Goal: Transaction & Acquisition: Purchase product/service

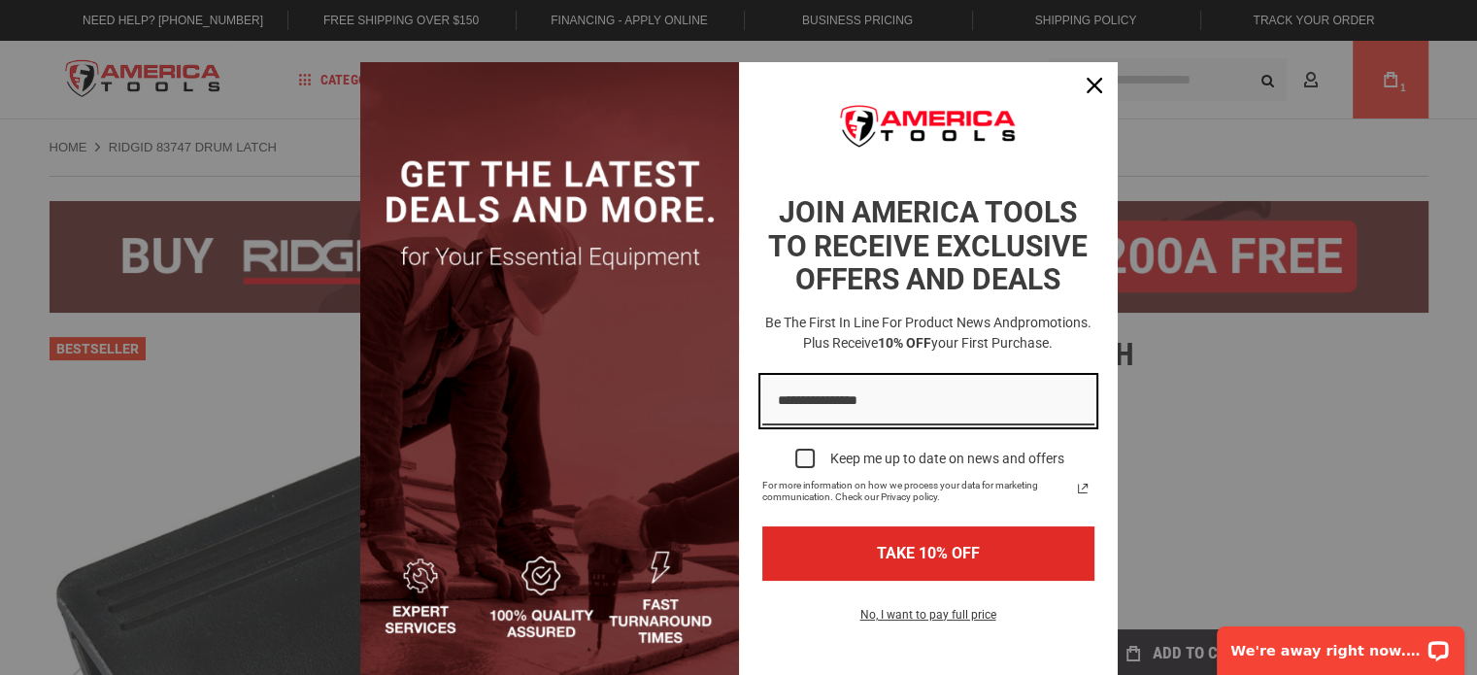
click at [836, 414] on input "Email field" at bounding box center [928, 402] width 332 height 50
type input "**********"
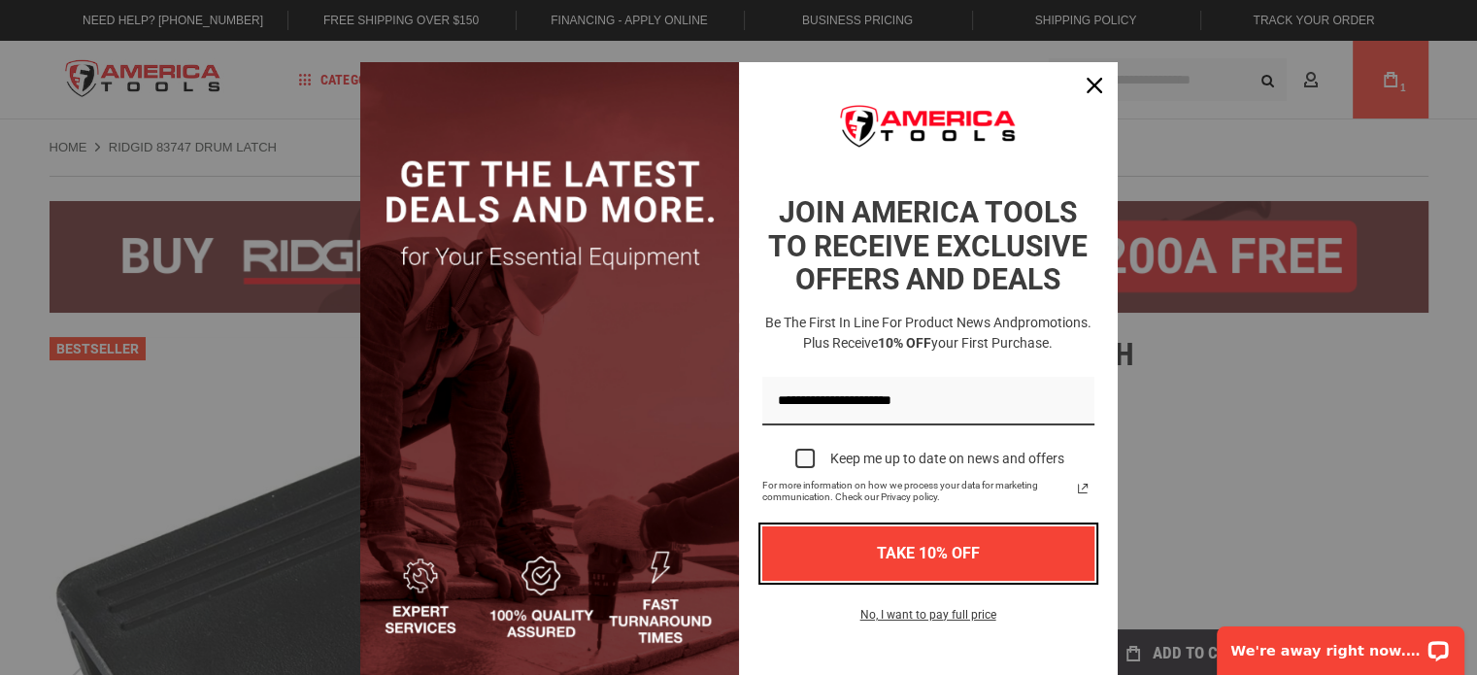
click at [905, 558] on button "TAKE 10% OFF" at bounding box center [928, 552] width 332 height 53
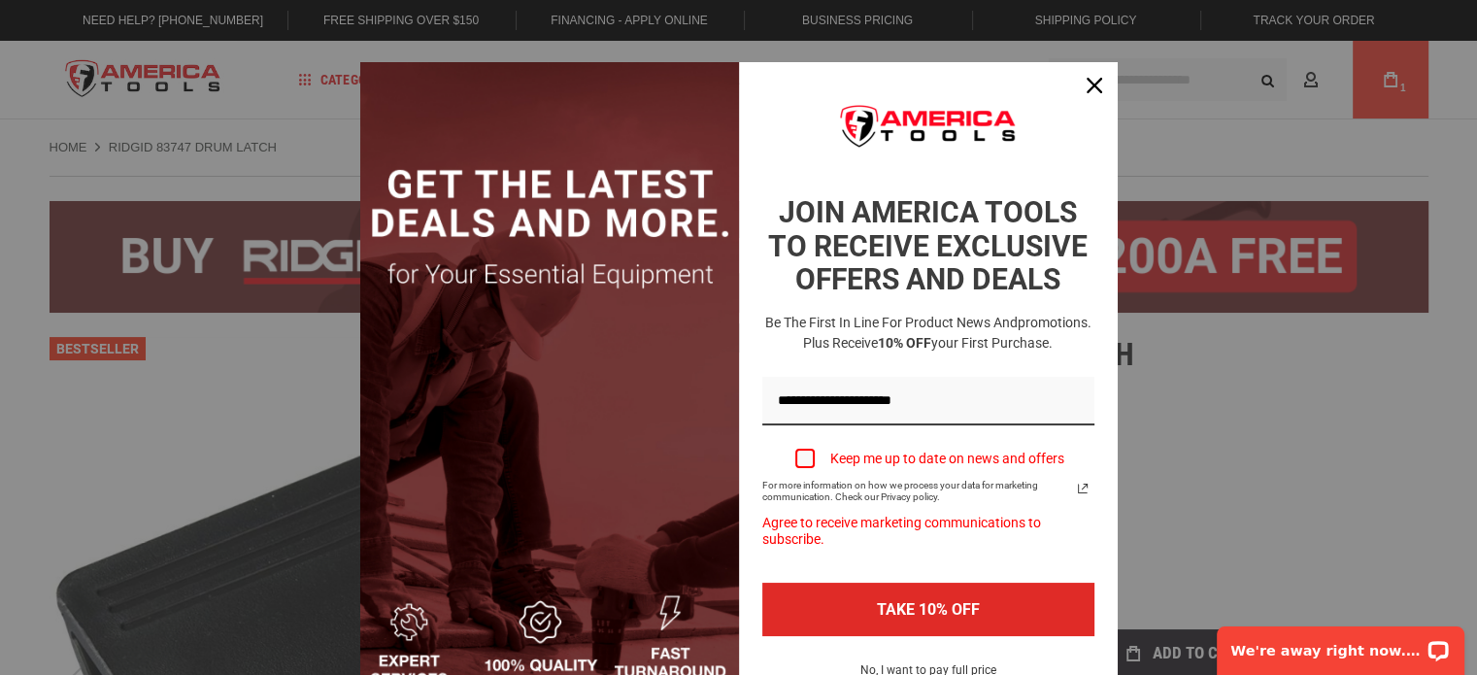
drag, startPoint x: 804, startPoint y: 449, endPoint x: 817, endPoint y: 499, distance: 52.0
click at [804, 455] on div "Marketing offer form" at bounding box center [804, 458] width 19 height 19
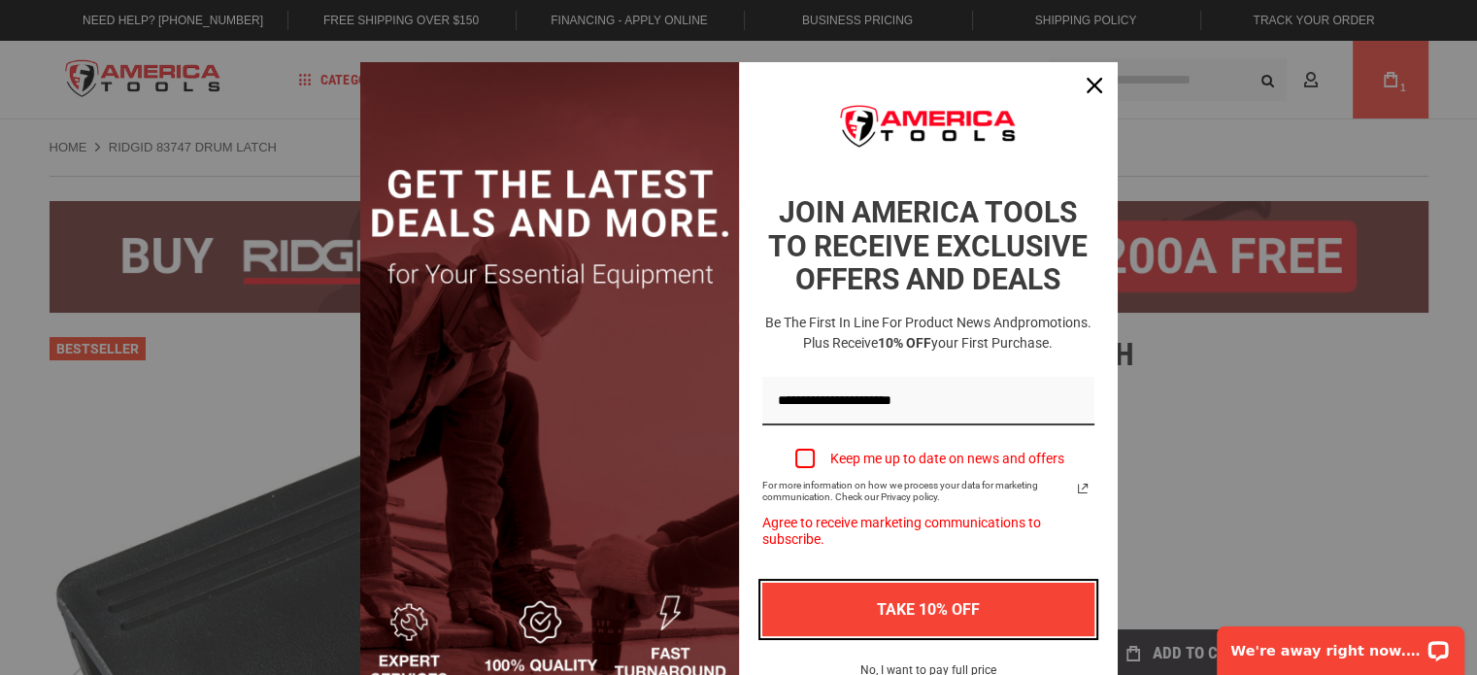
click at [827, 601] on button "TAKE 10% OFF" at bounding box center [928, 609] width 332 height 53
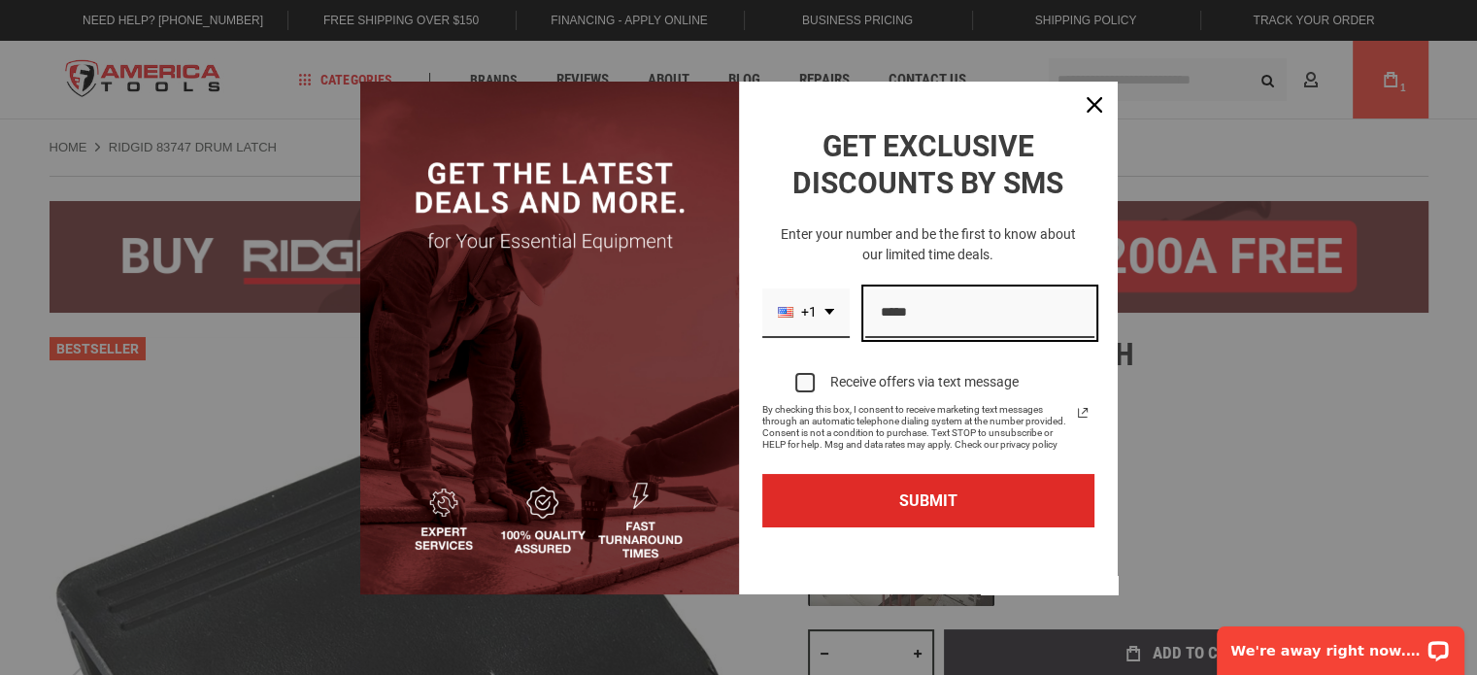
drag, startPoint x: 909, startPoint y: 319, endPoint x: 932, endPoint y: 349, distance: 37.3
click at [909, 320] on input "Phone number field" at bounding box center [979, 313] width 229 height 50
drag, startPoint x: 883, startPoint y: 315, endPoint x: 868, endPoint y: 310, distance: 16.3
click at [868, 310] on input "**********" at bounding box center [979, 313] width 229 height 50
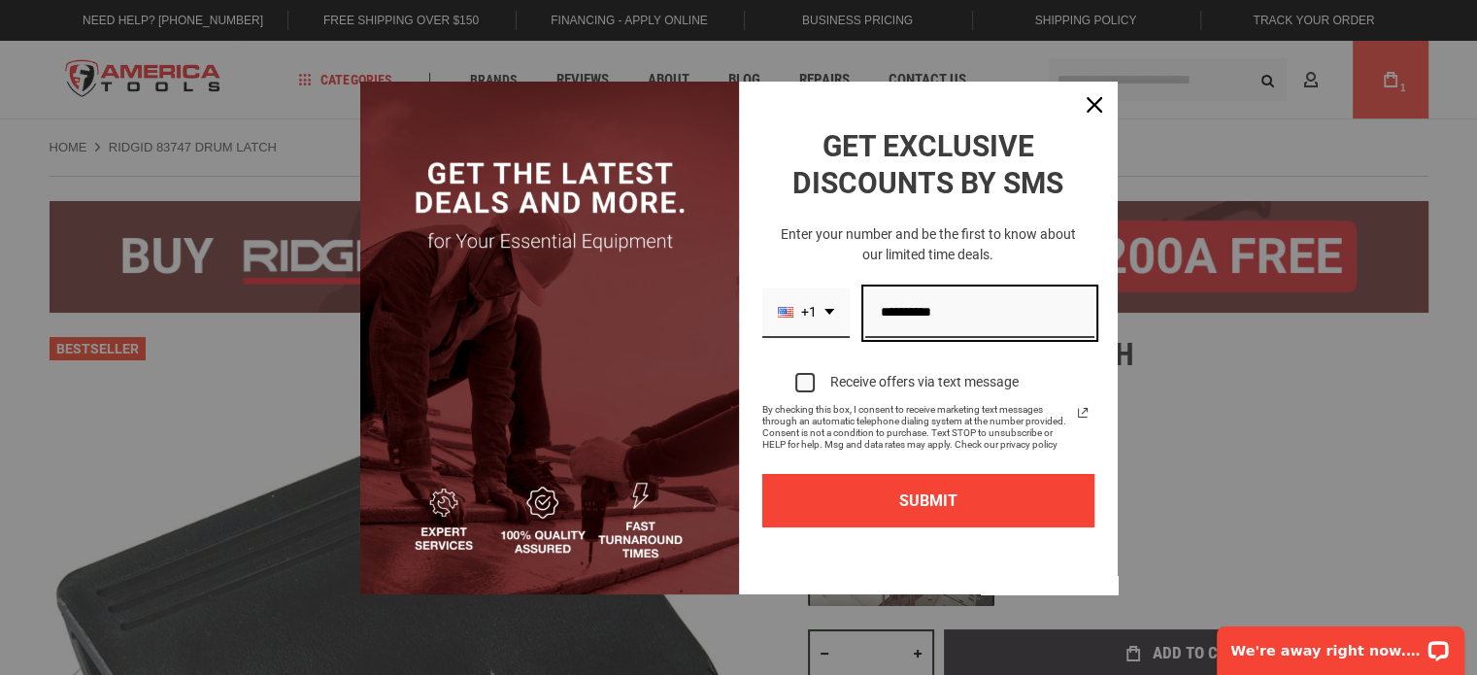
type input "**********"
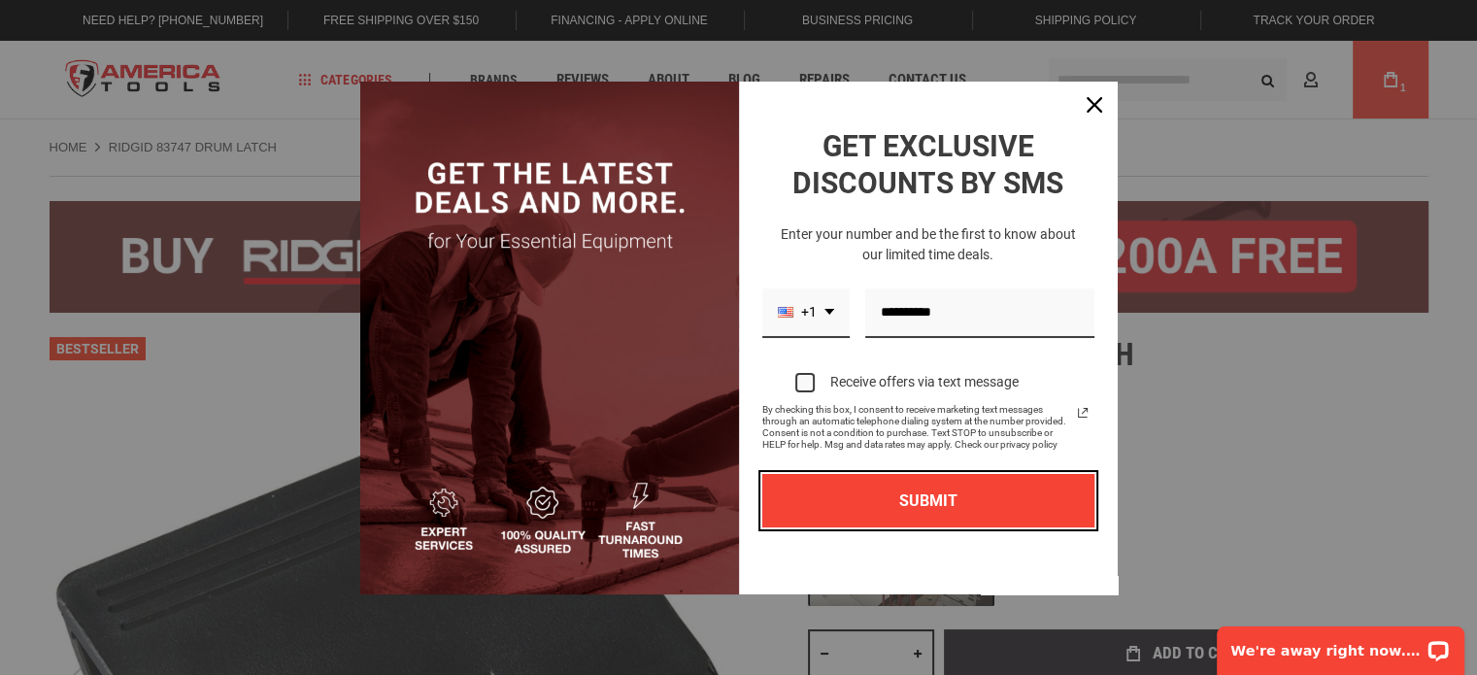
click at [940, 486] on button "SUBMIT" at bounding box center [928, 500] width 332 height 53
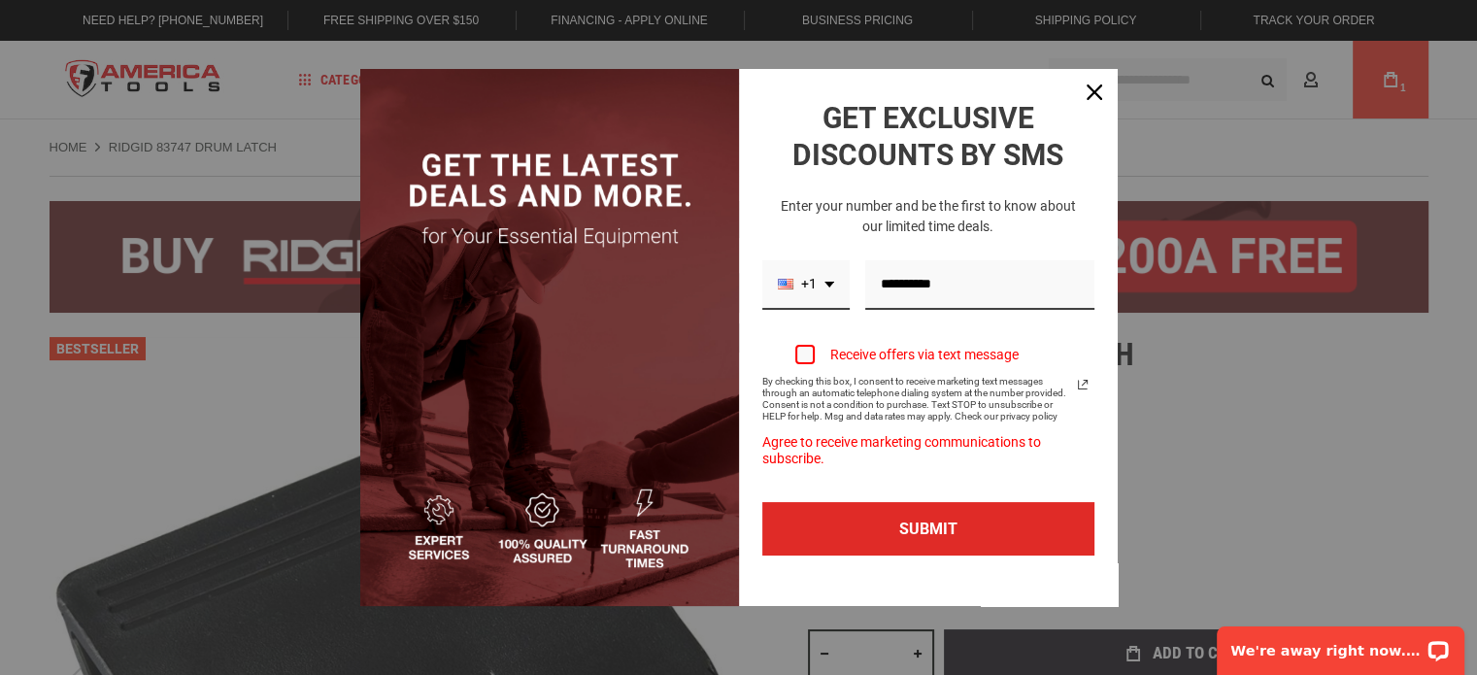
click at [801, 356] on div "Marketing offer form" at bounding box center [804, 354] width 19 height 19
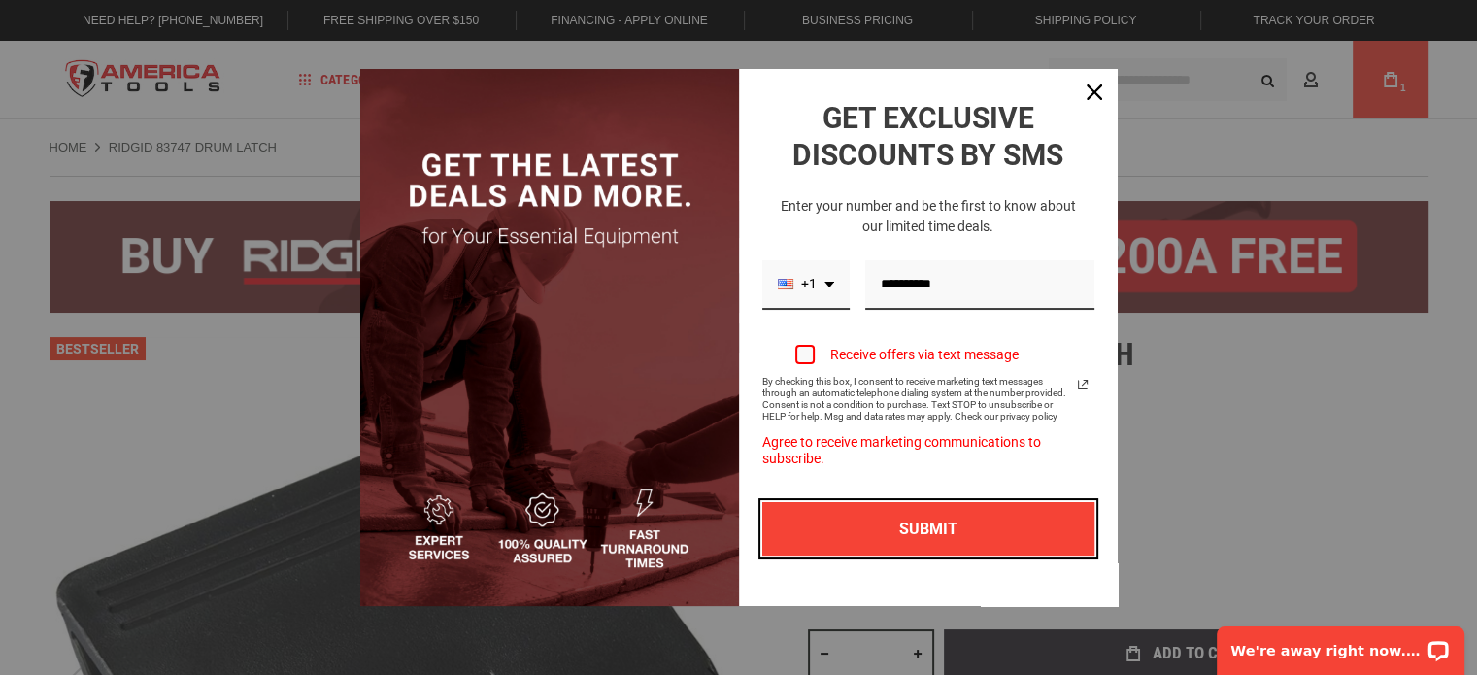
click at [870, 520] on button "SUBMIT" at bounding box center [928, 528] width 332 height 53
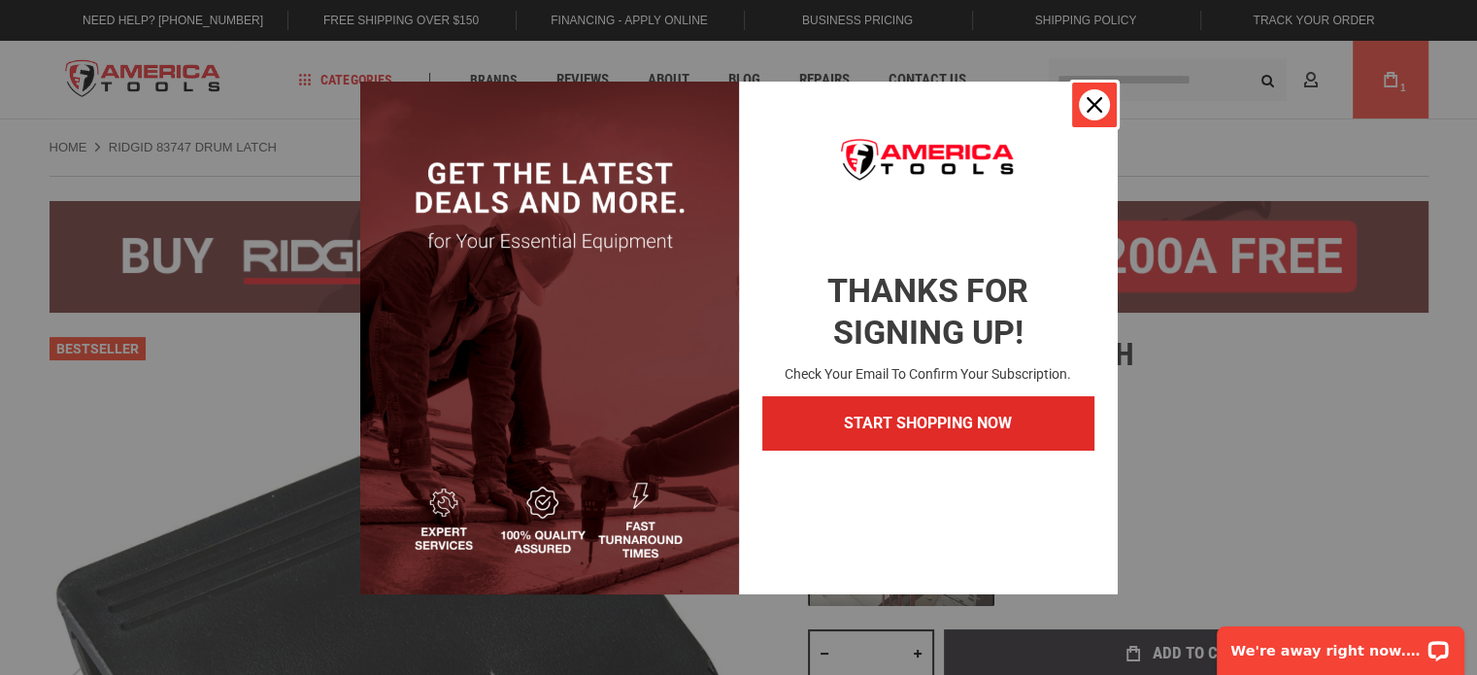
click at [1076, 104] on button "Close" at bounding box center [1094, 105] width 47 height 47
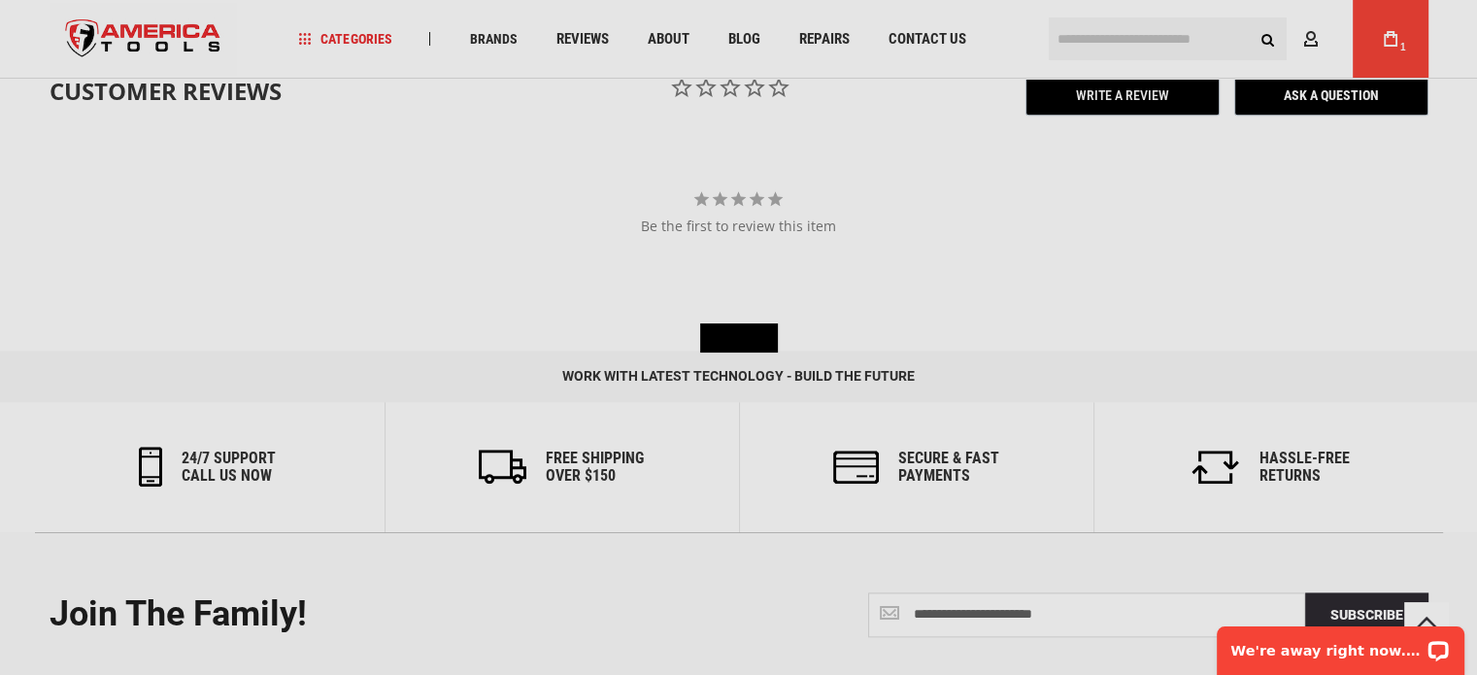
scroll to position [2427, 0]
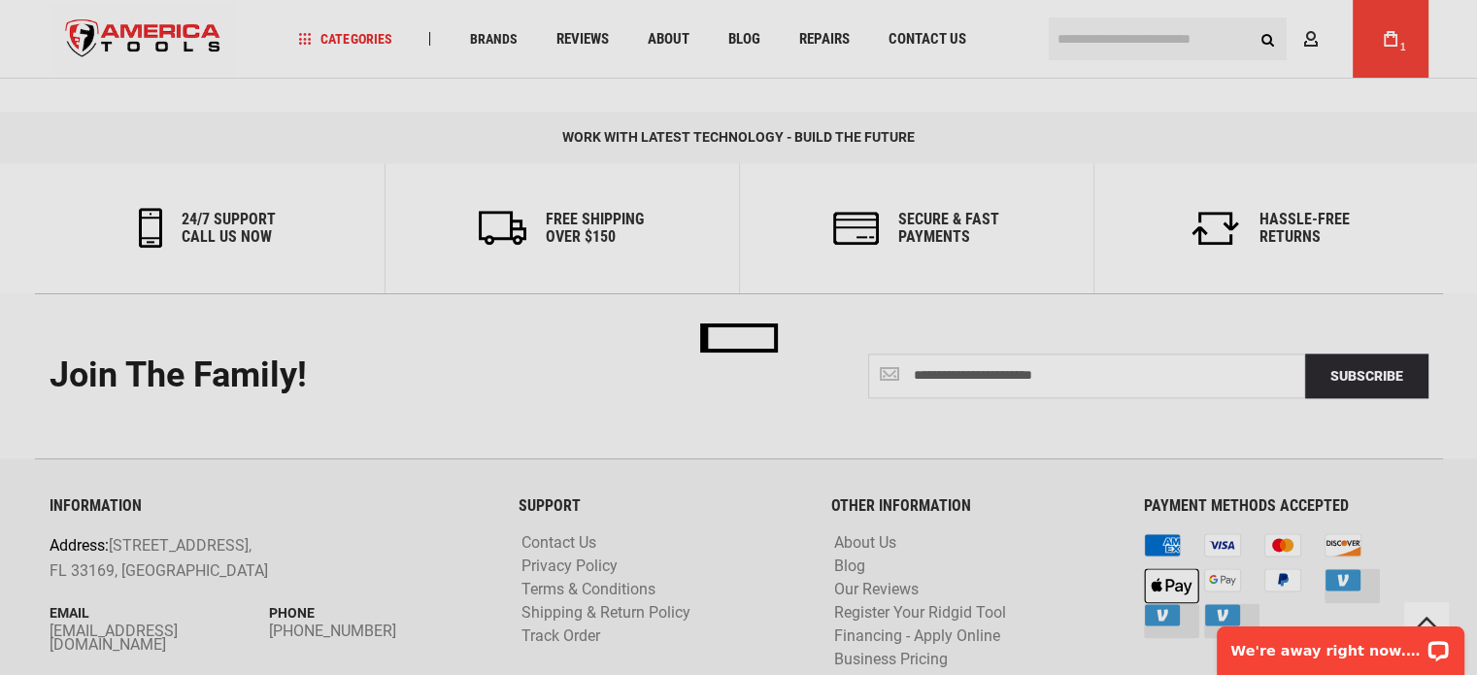
drag, startPoint x: 581, startPoint y: 609, endPoint x: 544, endPoint y: 613, distance: 37.1
click at [544, 613] on div "Please wait..." at bounding box center [738, 337] width 1477 height 675
click at [545, 612] on div "Please wait..." at bounding box center [738, 337] width 1477 height 675
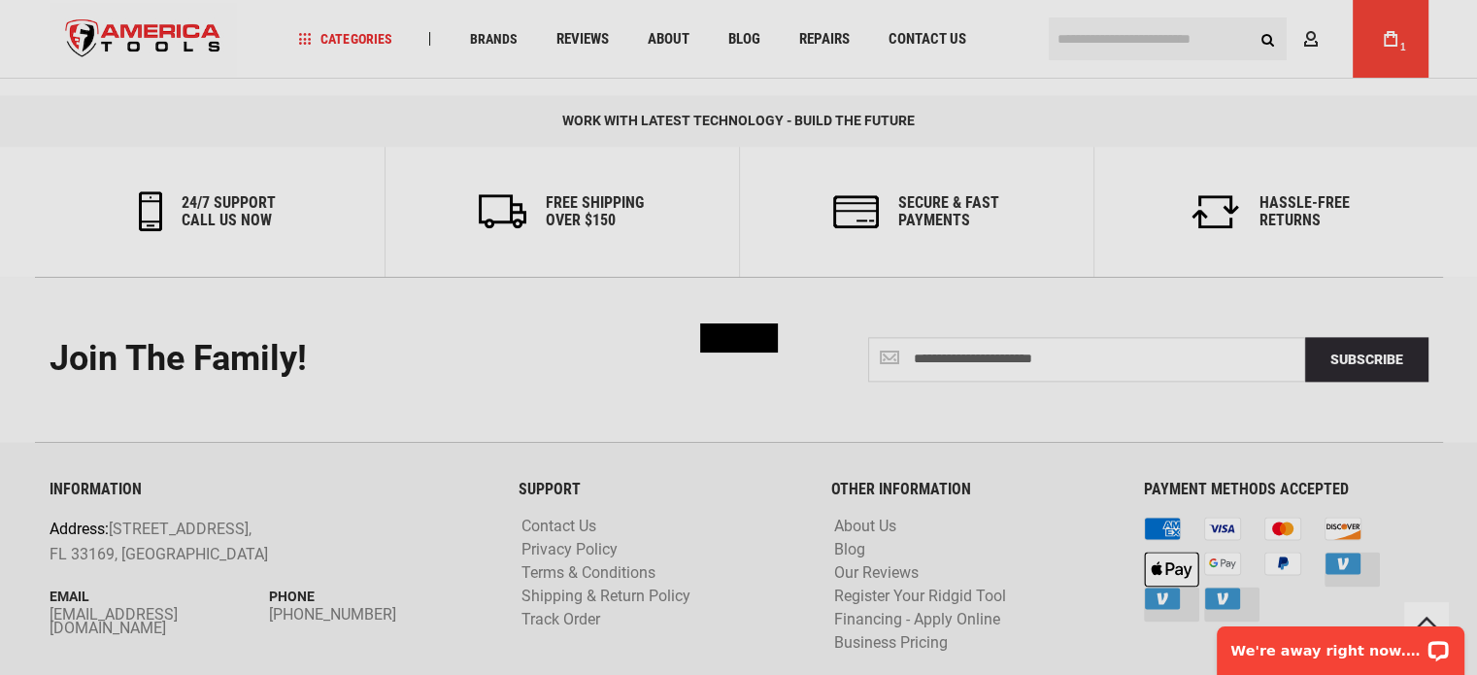
scroll to position [2497, 0]
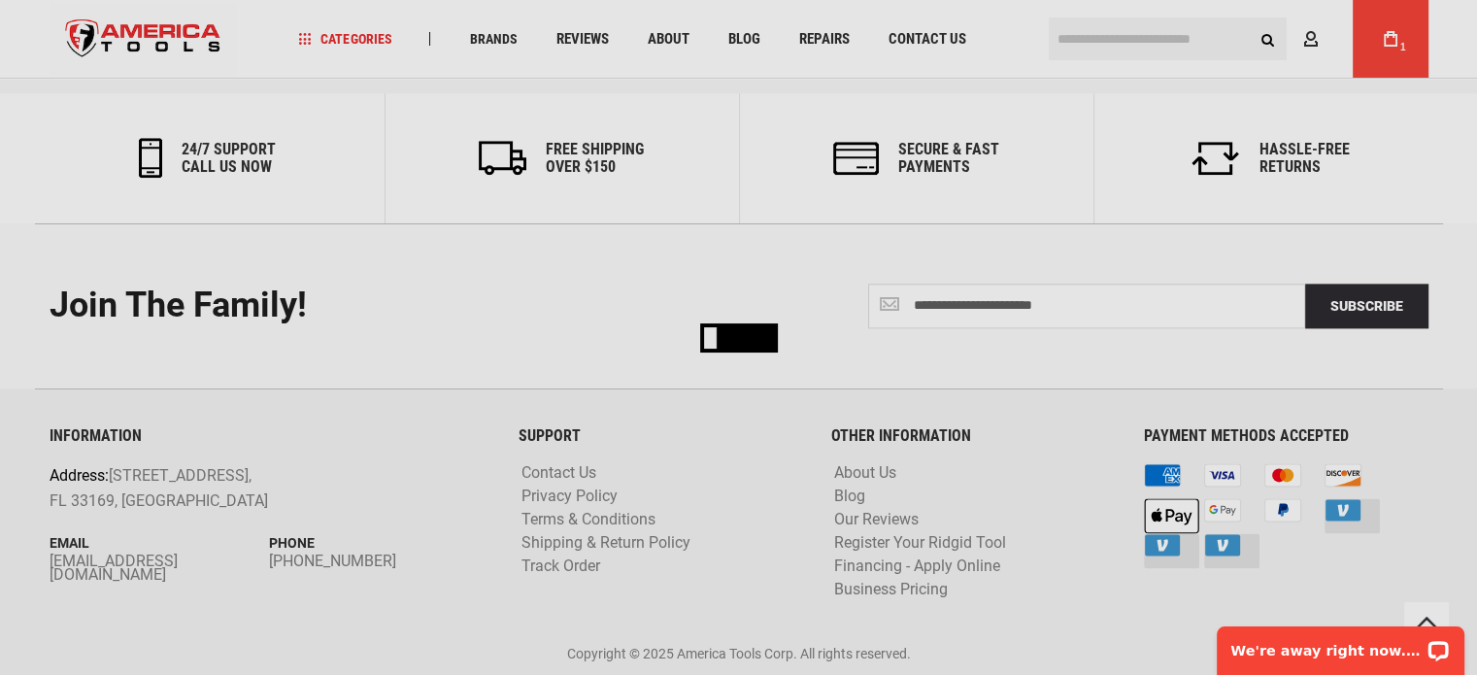
click at [660, 538] on div "Please wait..." at bounding box center [738, 337] width 1477 height 675
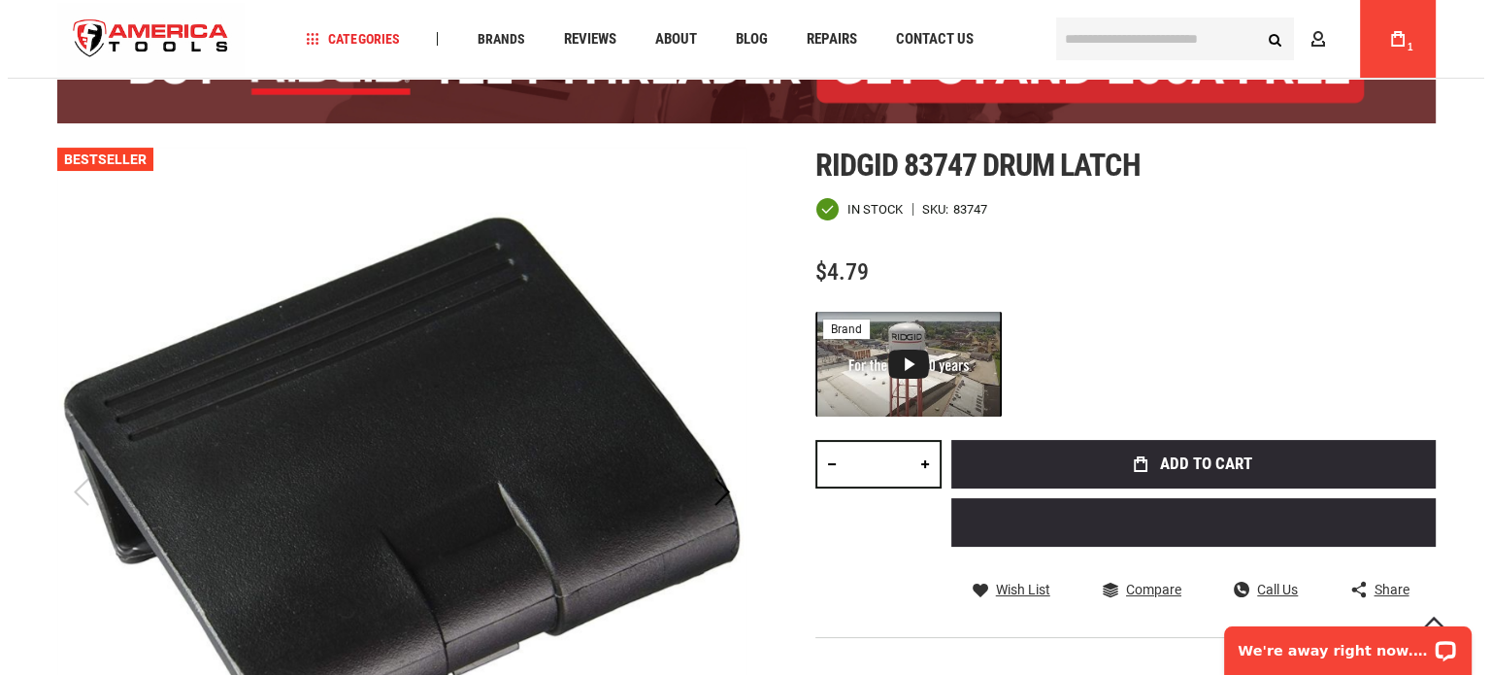
scroll to position [291, 0]
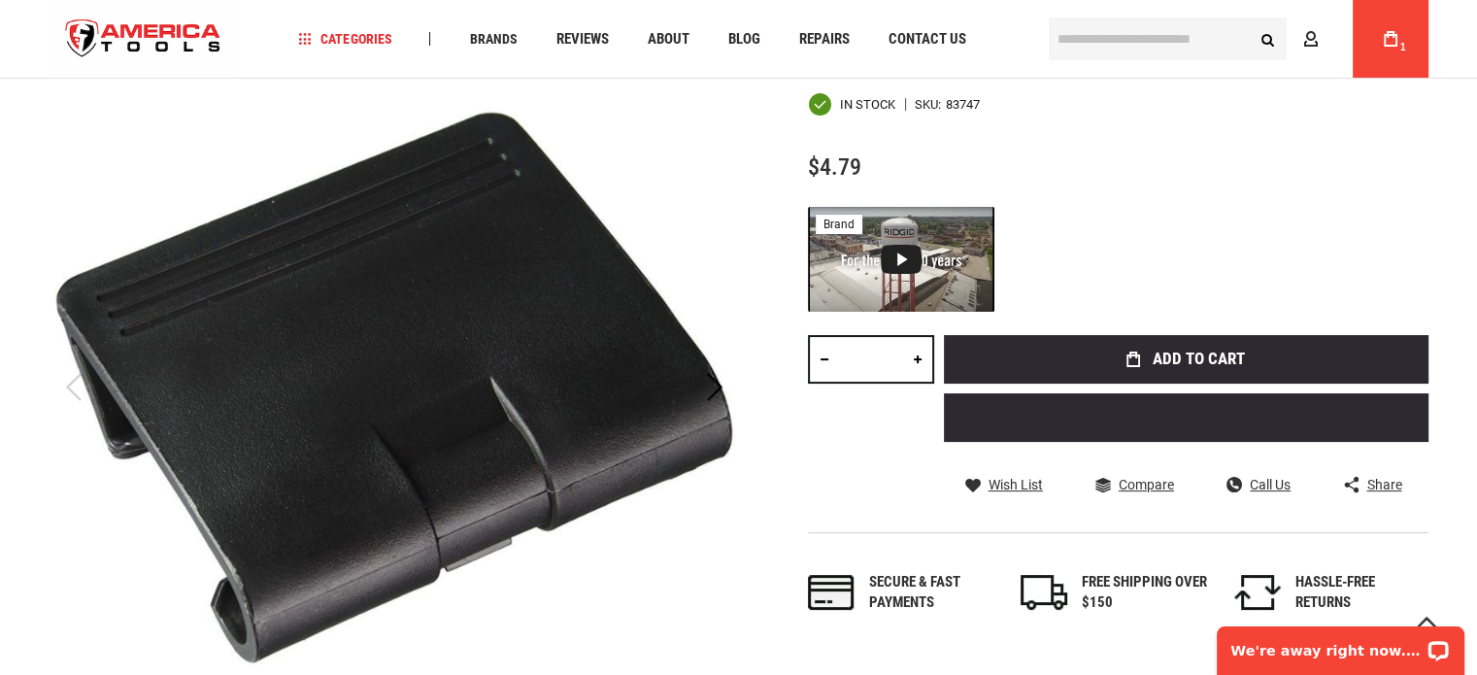
drag, startPoint x: 882, startPoint y: 361, endPoint x: 829, endPoint y: 358, distance: 52.5
click at [827, 358] on div "*" at bounding box center [871, 359] width 126 height 49
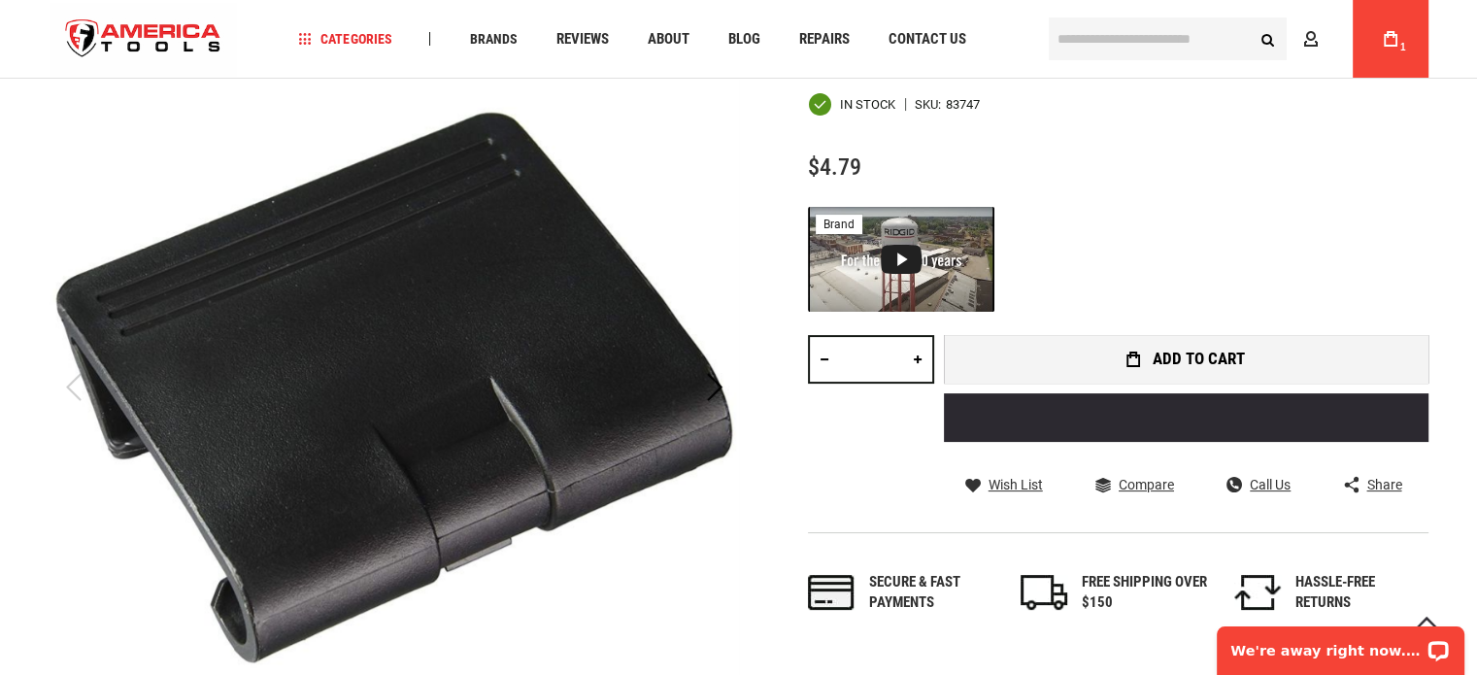
type input "**"
click at [1046, 364] on button "Add to Cart" at bounding box center [1186, 359] width 484 height 49
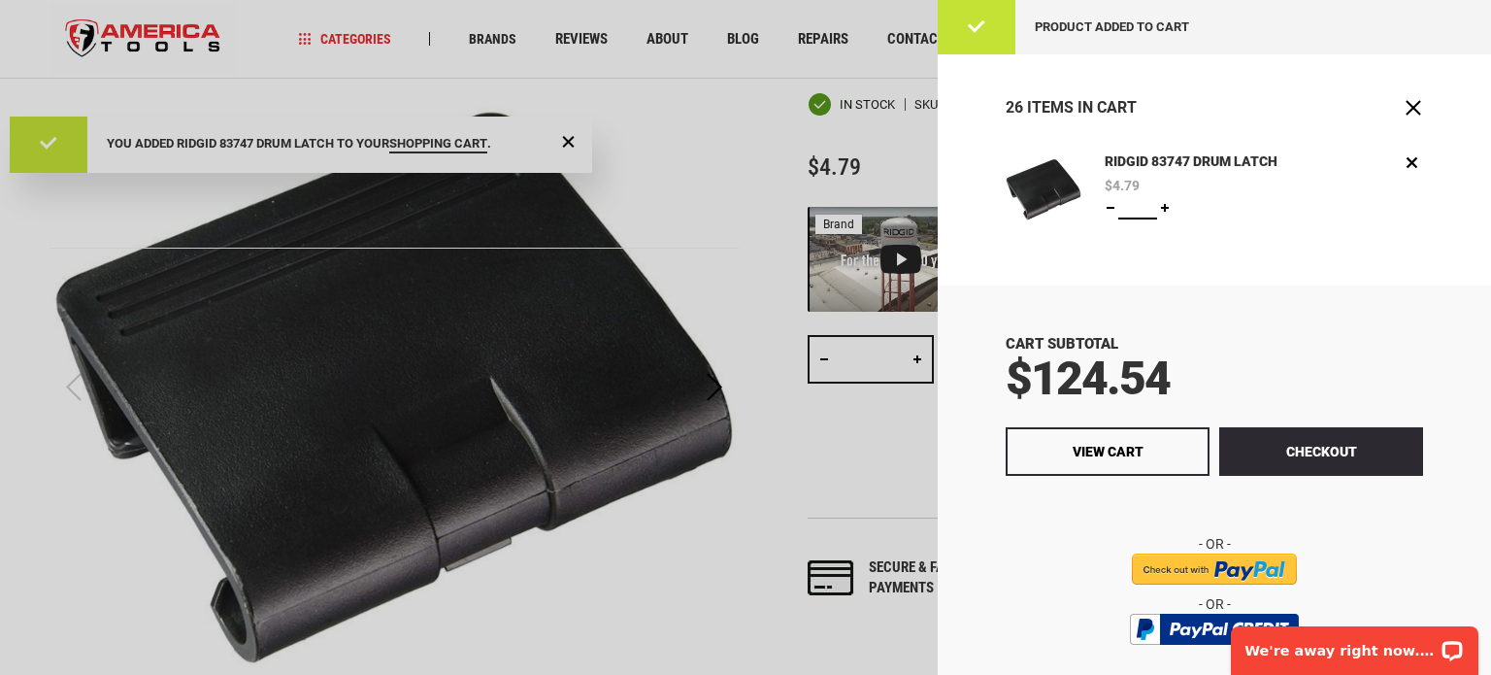
scroll to position [0, 0]
click at [1113, 200] on body "The store will not work correctly in the case when cookies are disabled. Langua…" at bounding box center [745, 46] width 1491 height 675
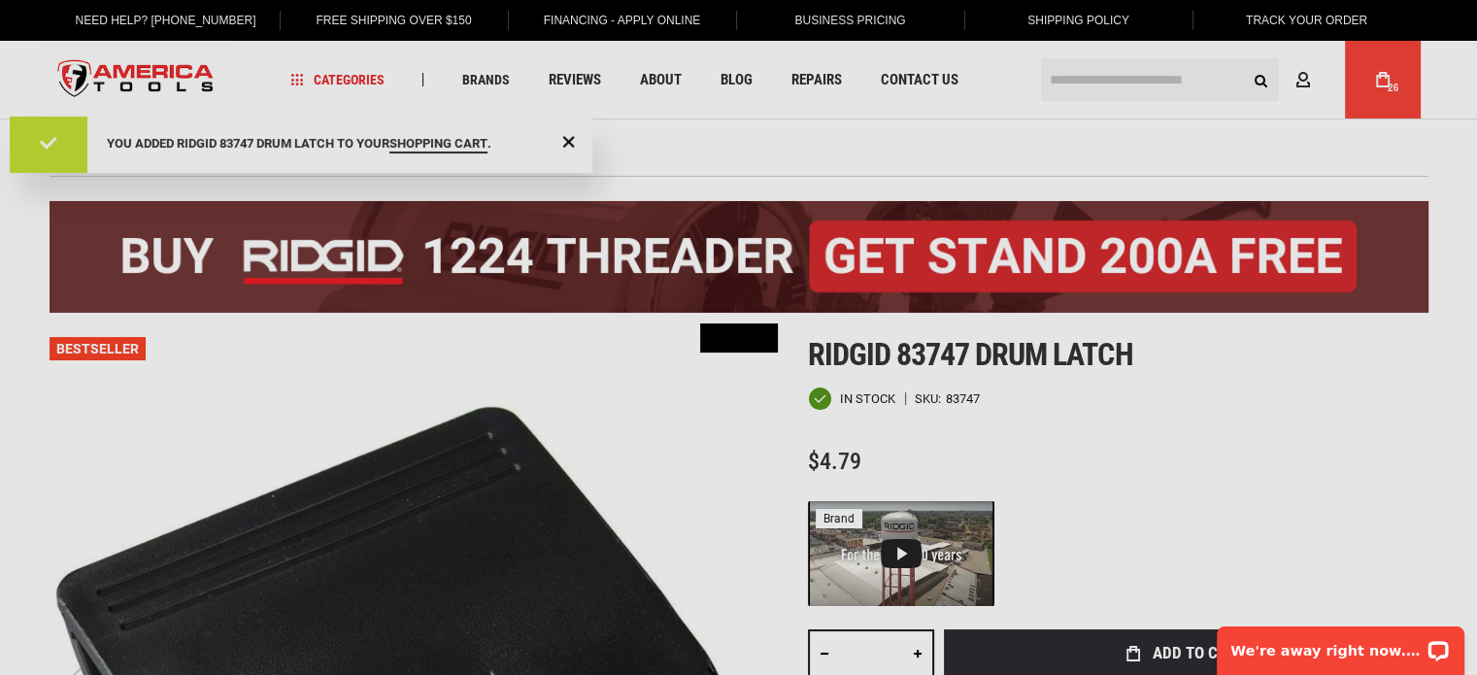
click at [1398, 77] on div "Please wait..." at bounding box center [738, 337] width 1477 height 675
click at [1385, 81] on div "Please wait..." at bounding box center [738, 337] width 1477 height 675
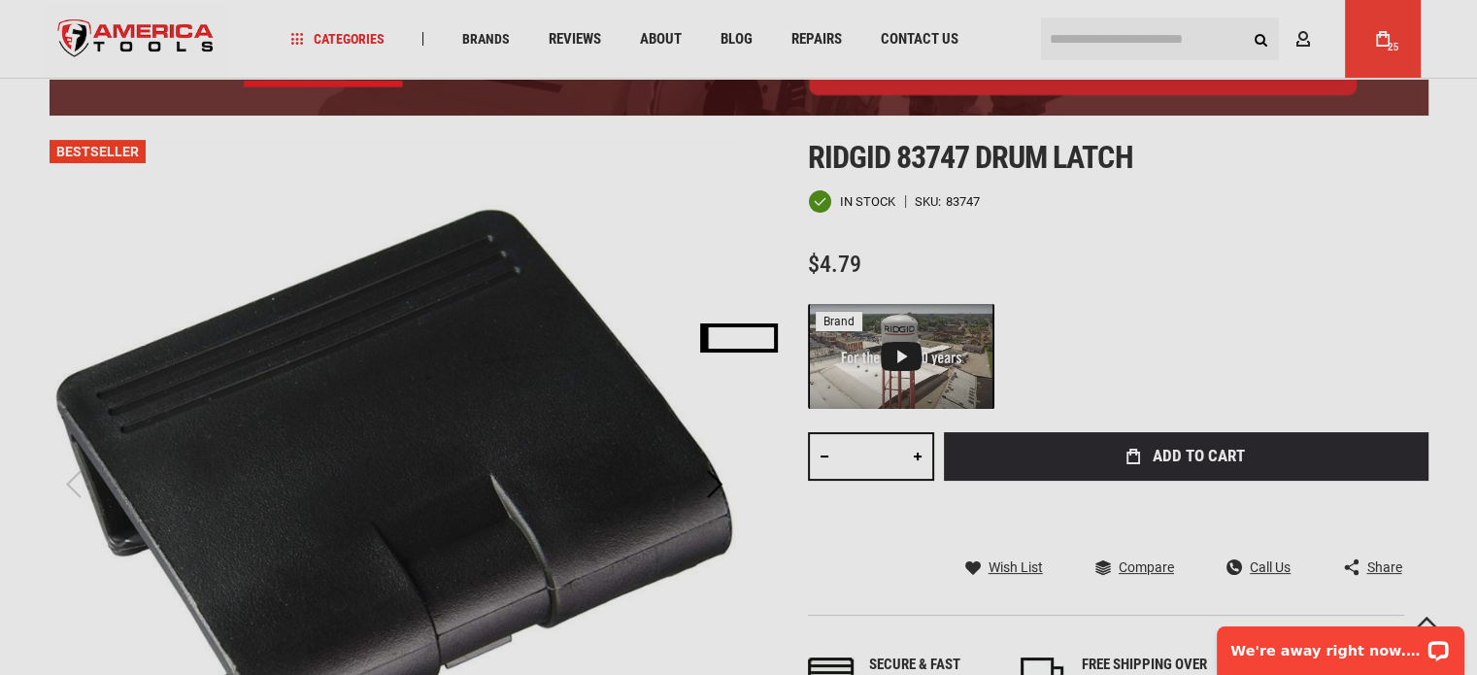
scroll to position [291, 0]
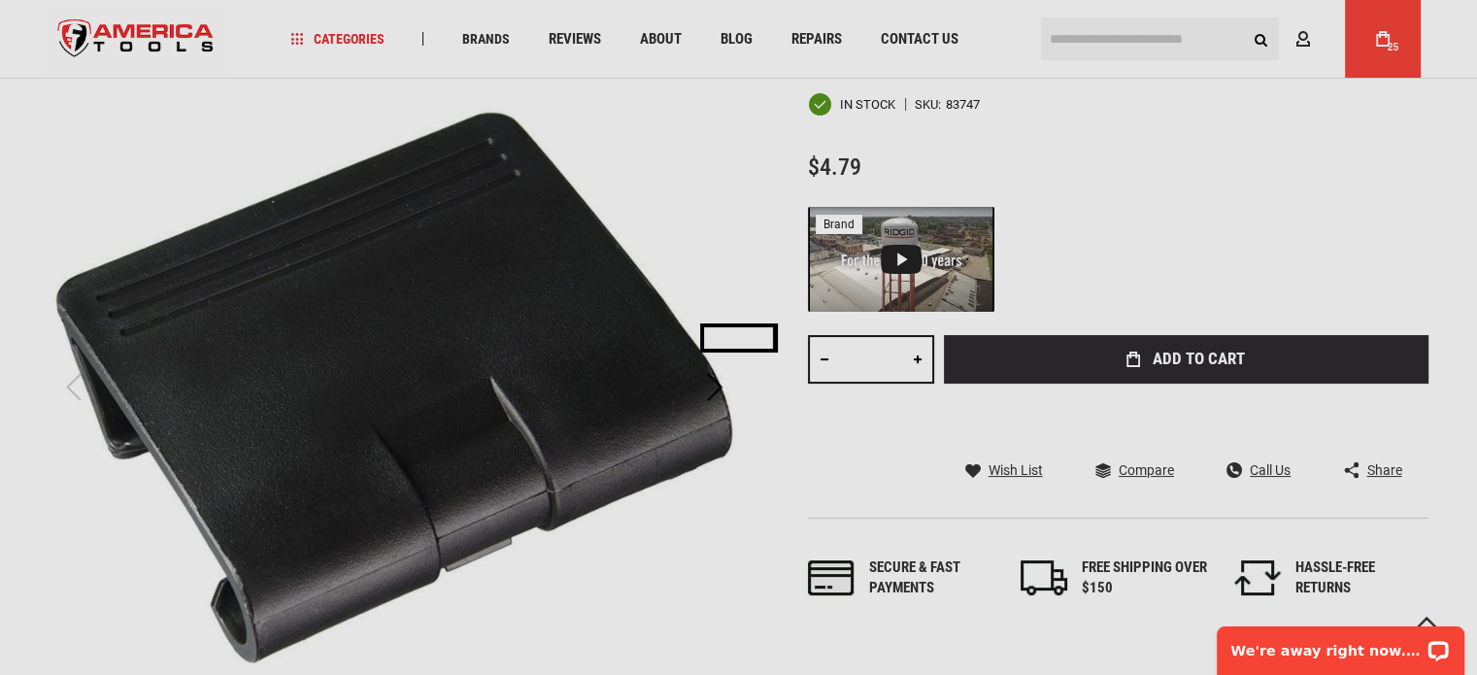
click at [917, 360] on div "Please wait..." at bounding box center [738, 337] width 1477 height 675
click at [917, 356] on div "Please wait..." at bounding box center [738, 337] width 1477 height 675
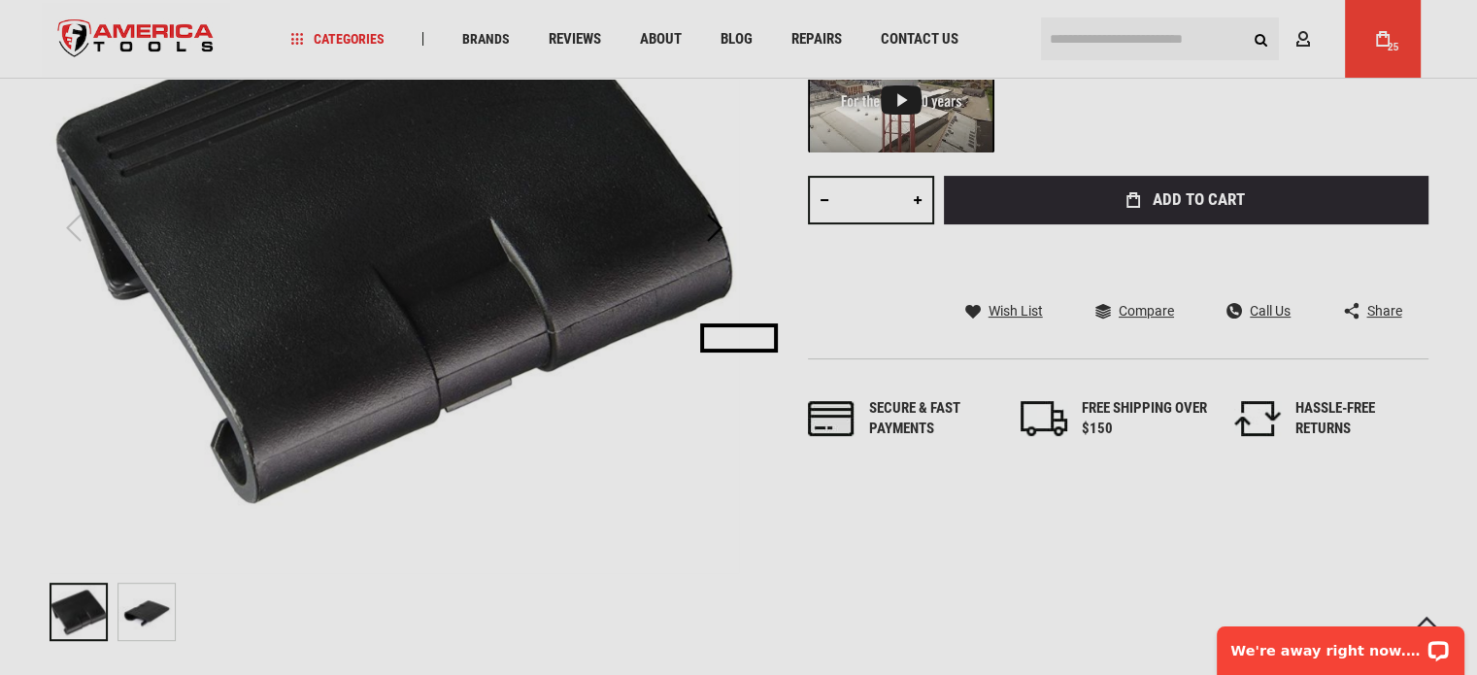
scroll to position [583, 0]
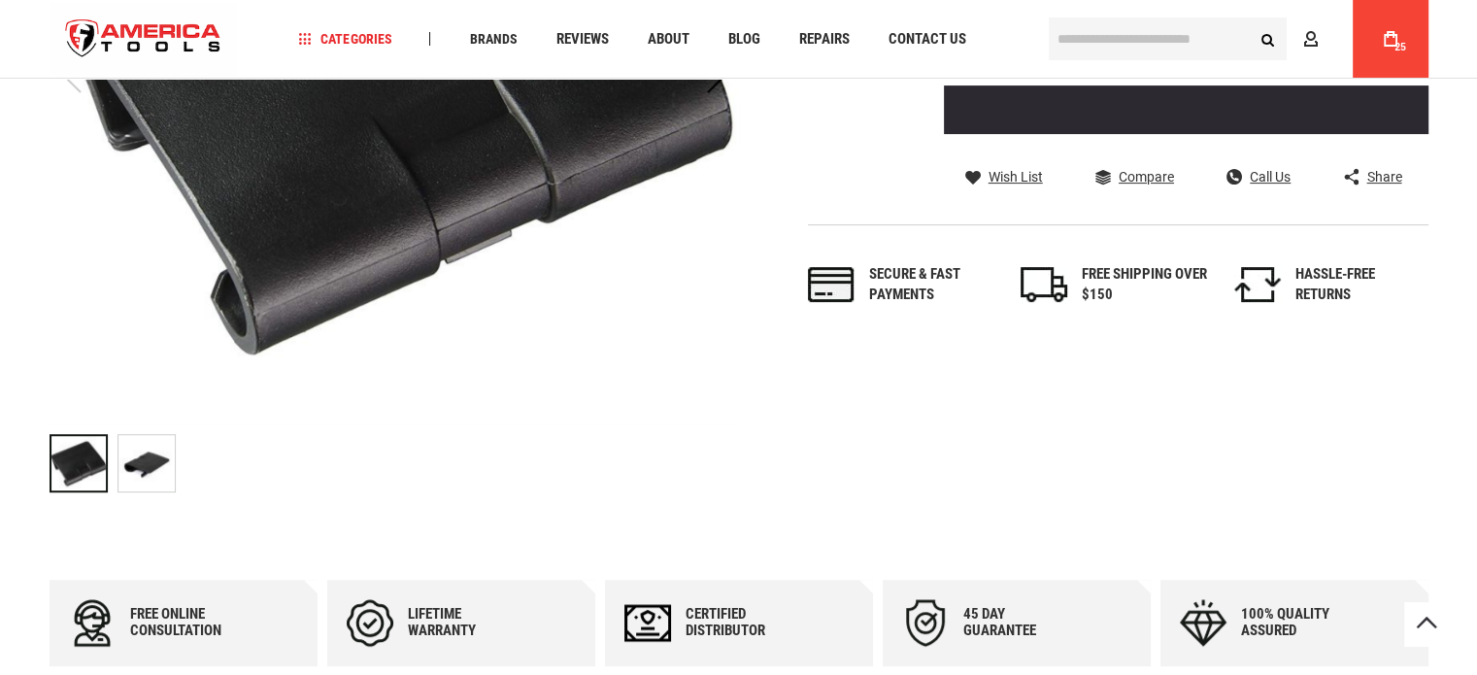
click at [1384, 38] on icon at bounding box center [1390, 39] width 14 height 16
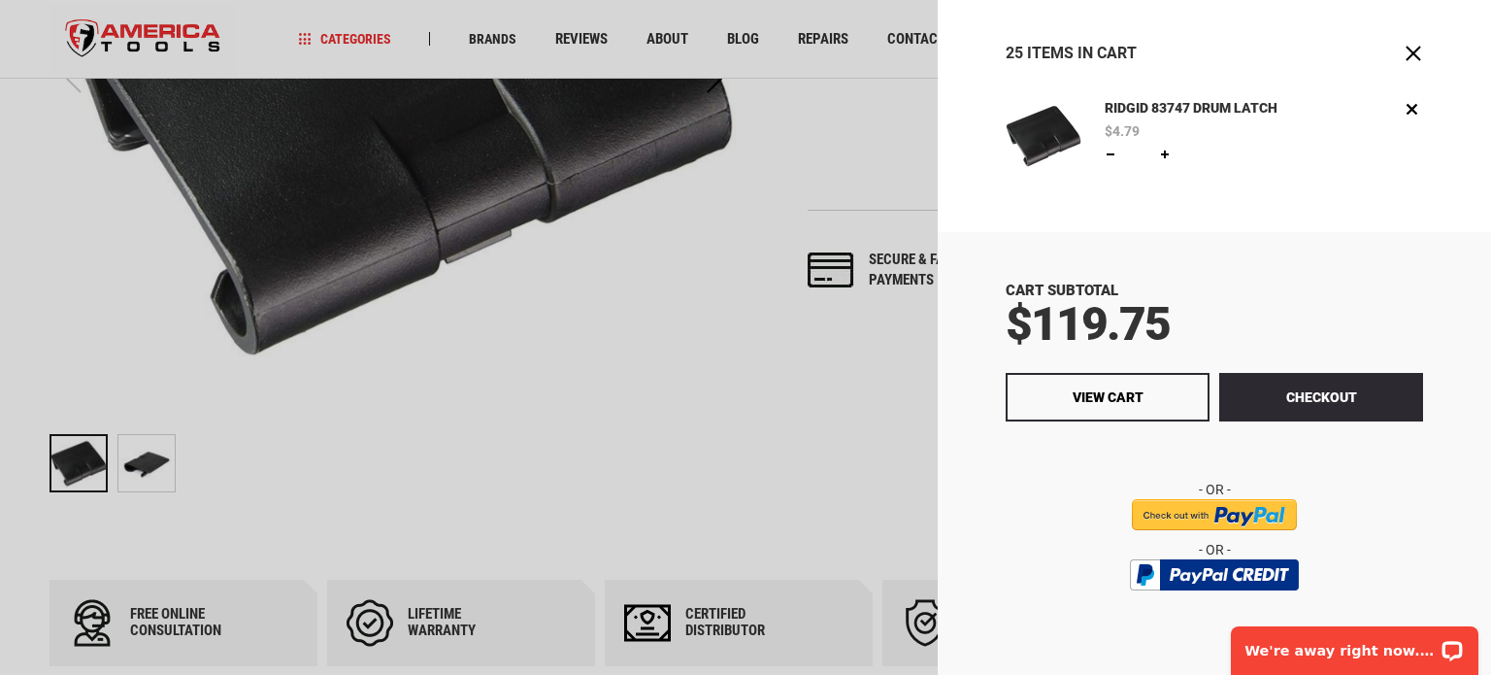
click at [1166, 151] on link at bounding box center [1165, 155] width 16 height 16
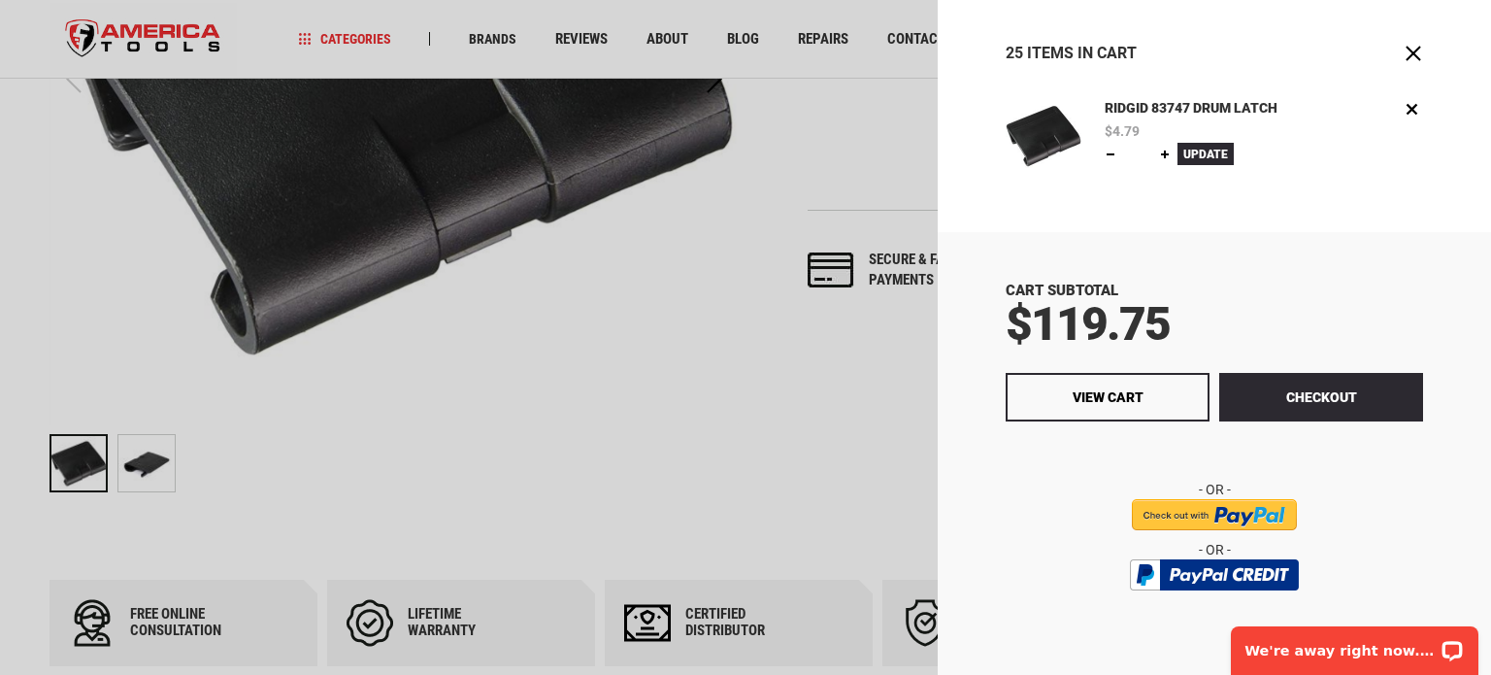
type input "**"
click at [1190, 152] on span "Update" at bounding box center [1205, 155] width 45 height 14
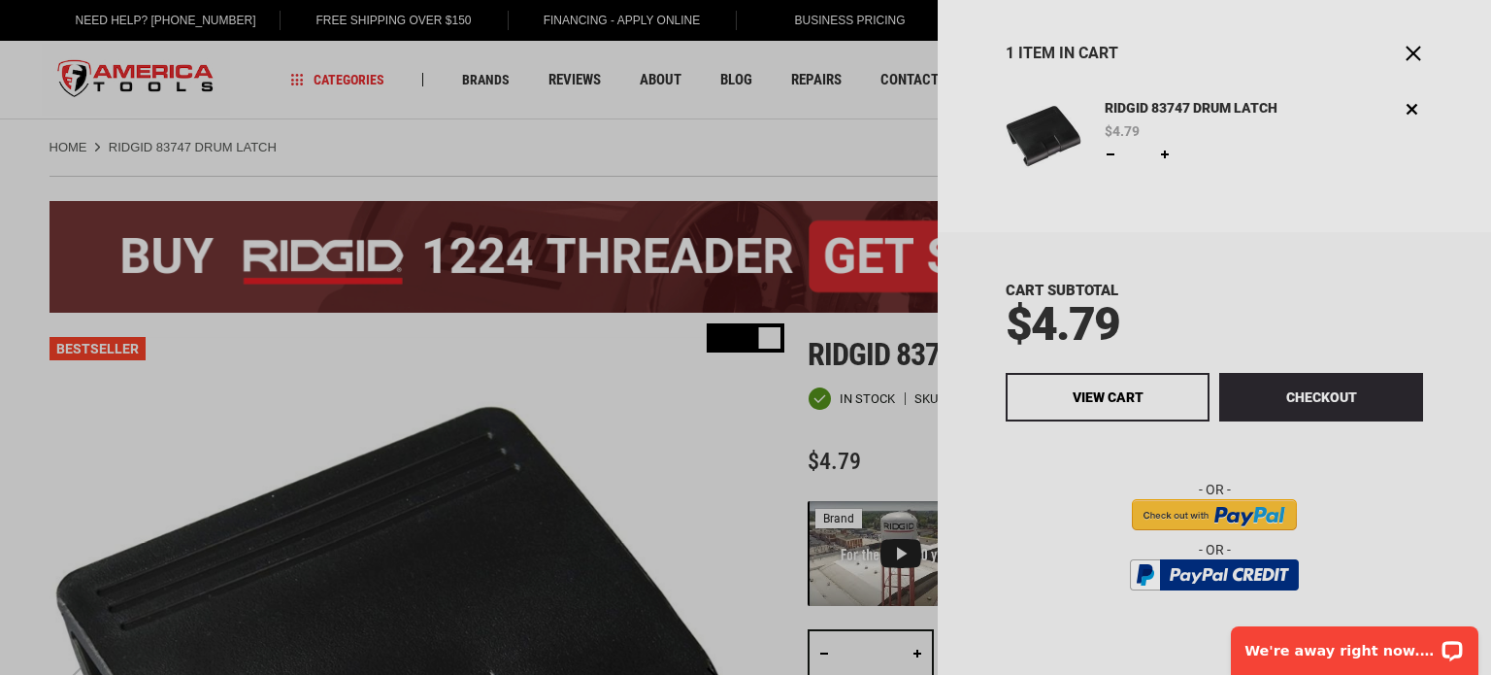
click at [1135, 396] on div "Please wait..." at bounding box center [745, 337] width 1491 height 675
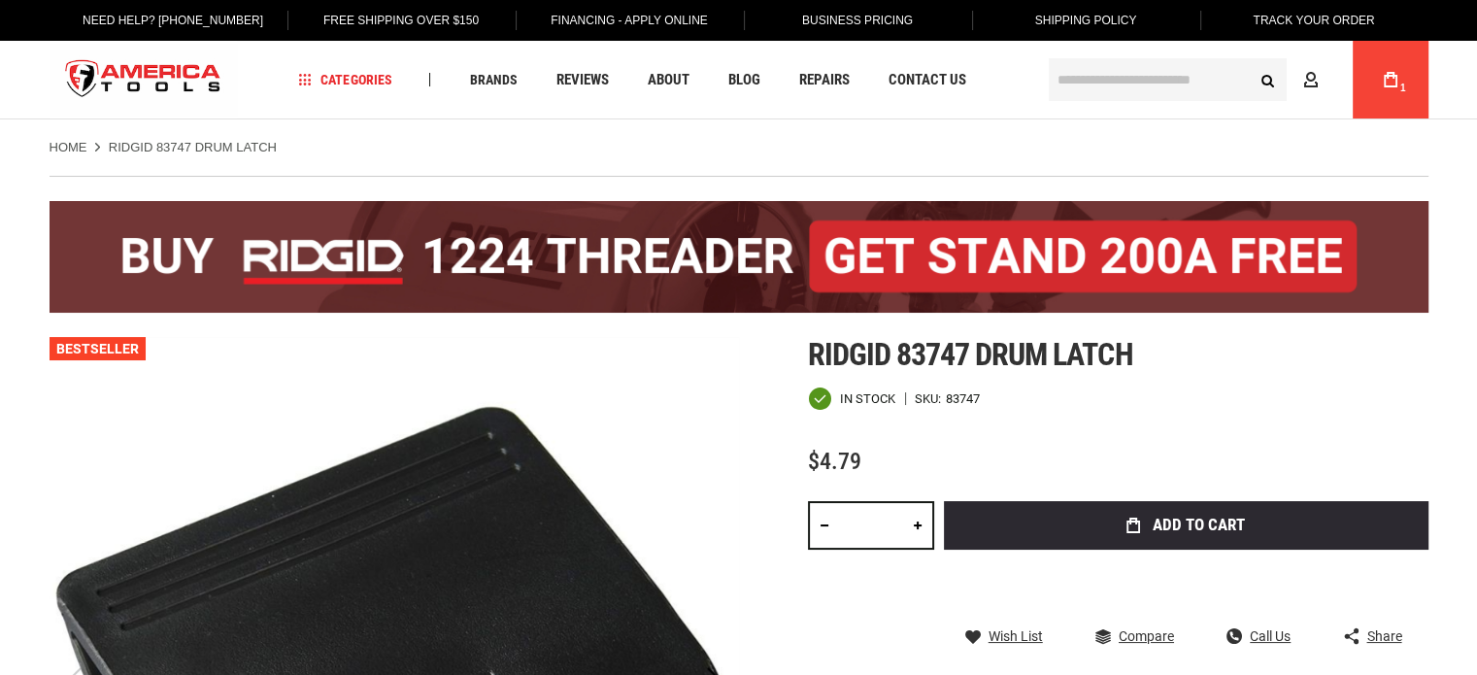
drag, startPoint x: 882, startPoint y: 505, endPoint x: 870, endPoint y: 517, distance: 17.2
click at [870, 517] on input "*" at bounding box center [871, 525] width 126 height 49
drag, startPoint x: 880, startPoint y: 523, endPoint x: 850, endPoint y: 514, distance: 31.6
click at [850, 514] on input "*" at bounding box center [871, 525] width 126 height 49
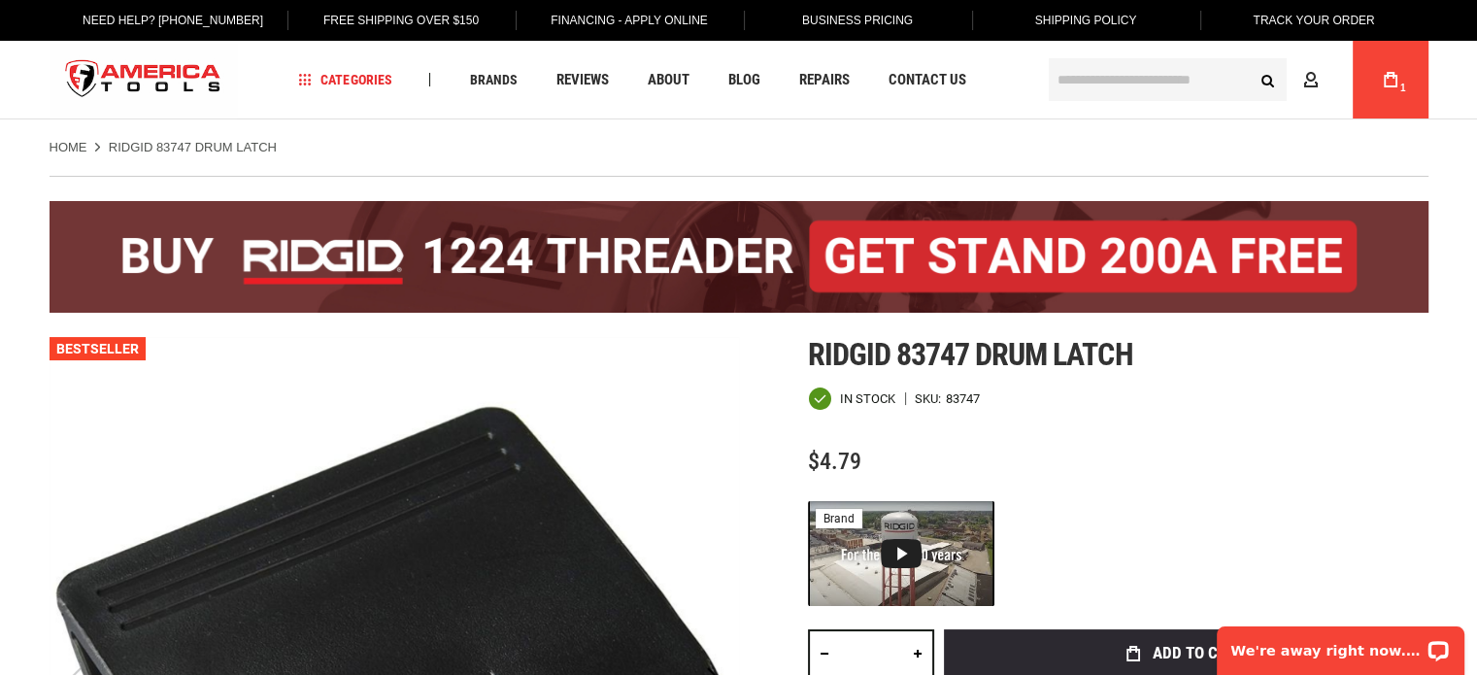
type input "**"
click at [1130, 579] on div at bounding box center [1118, 553] width 620 height 105
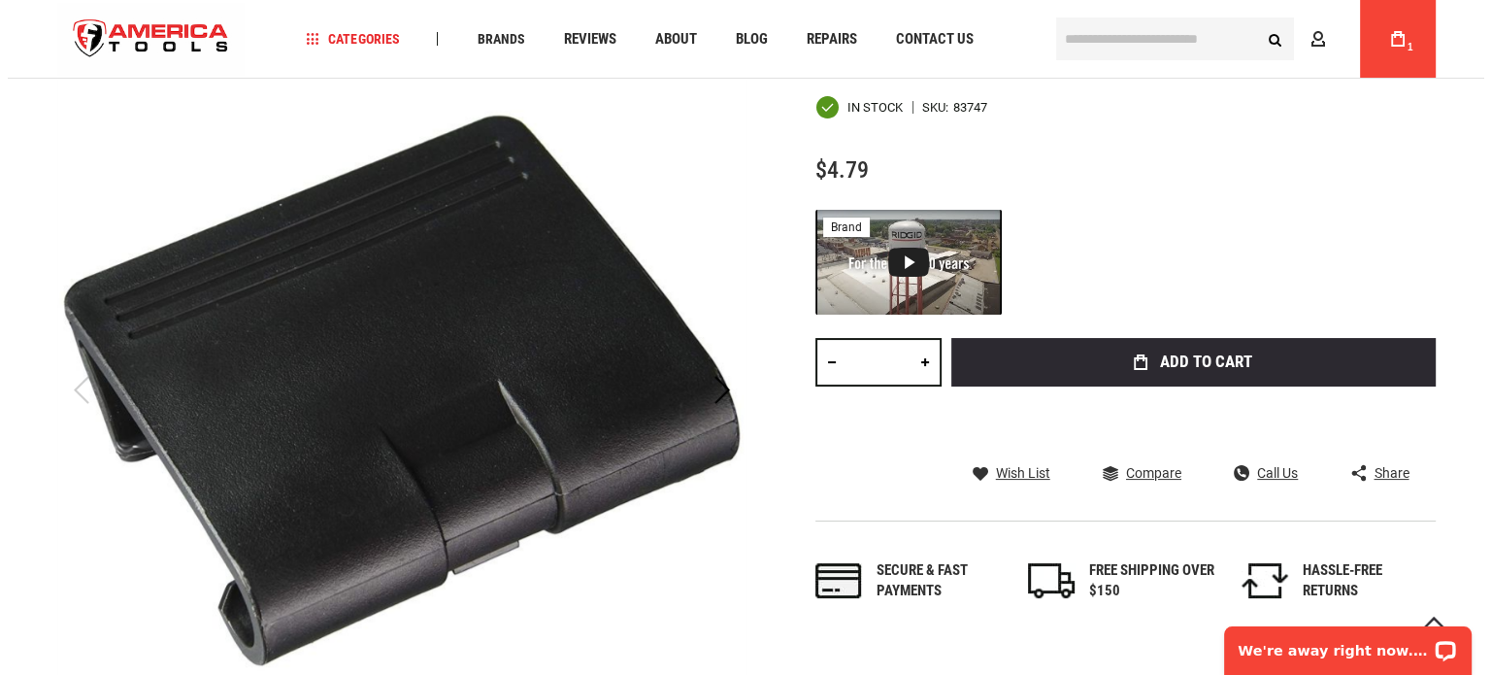
scroll to position [291, 0]
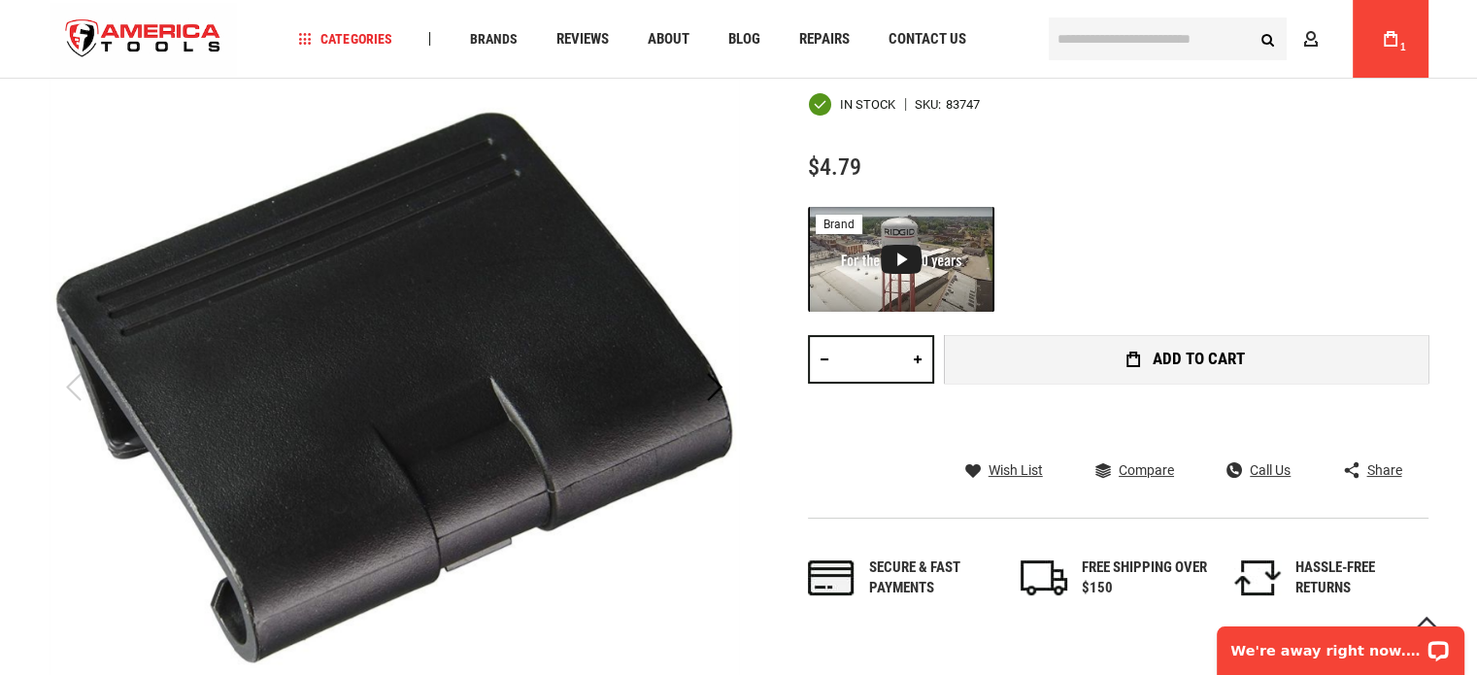
click at [1168, 356] on span "Add to Cart" at bounding box center [1198, 358] width 92 height 17
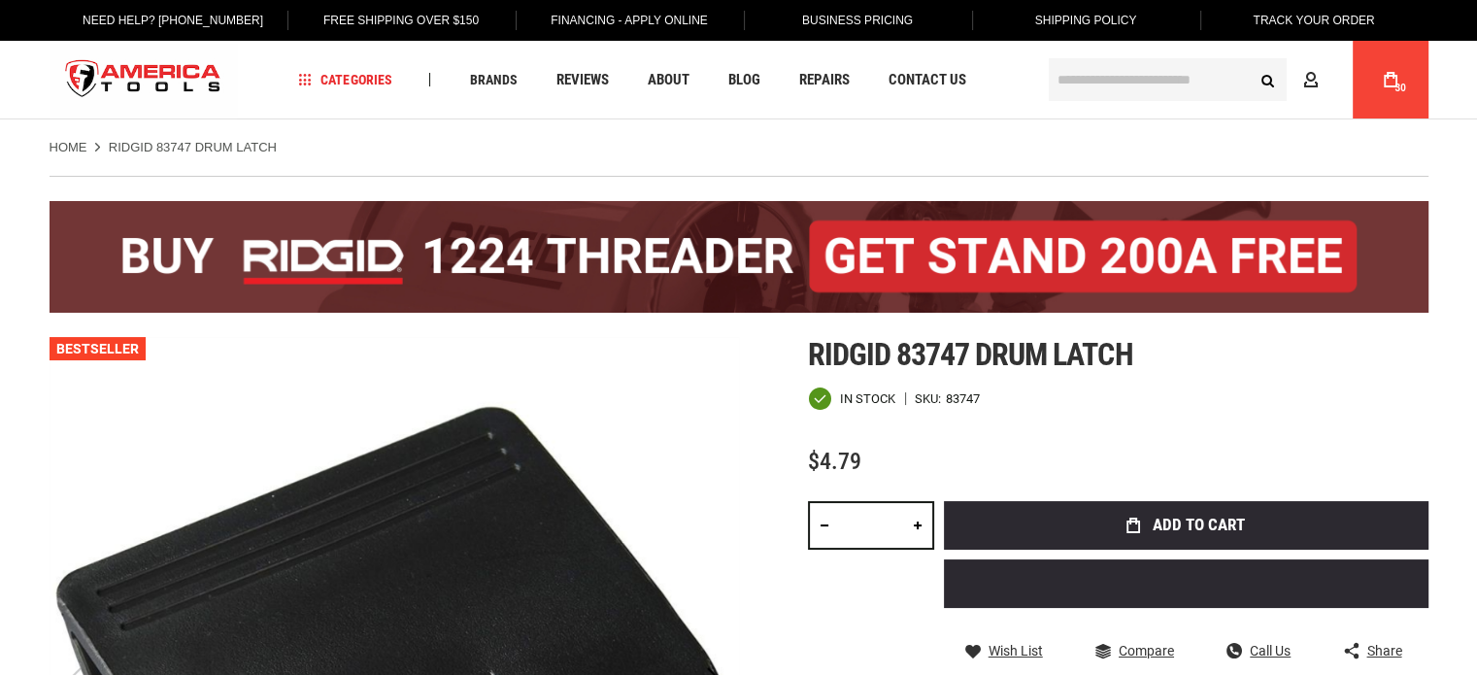
drag, startPoint x: 884, startPoint y: 517, endPoint x: 817, endPoint y: 517, distance: 68.0
click at [817, 517] on div "*" at bounding box center [871, 525] width 126 height 49
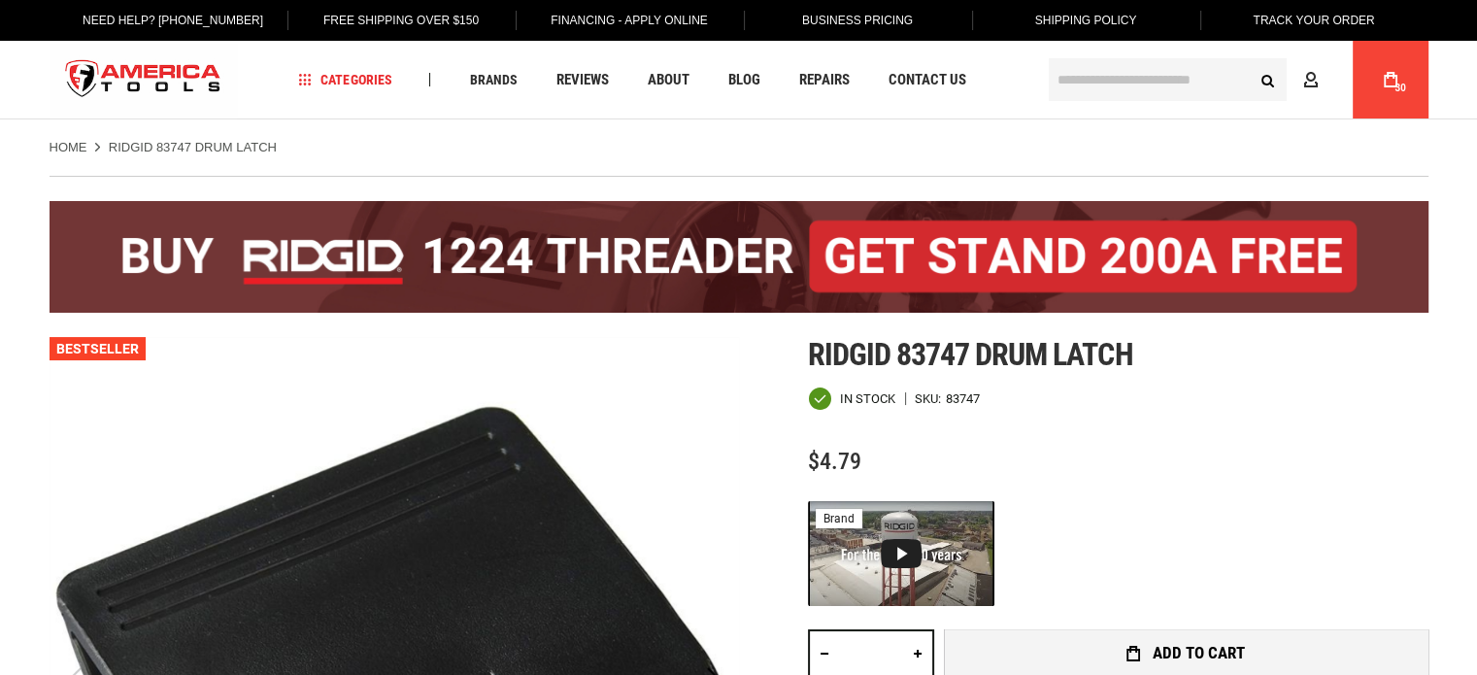
type input "**"
click at [1106, 633] on button "Add to Cart" at bounding box center [1186, 653] width 484 height 49
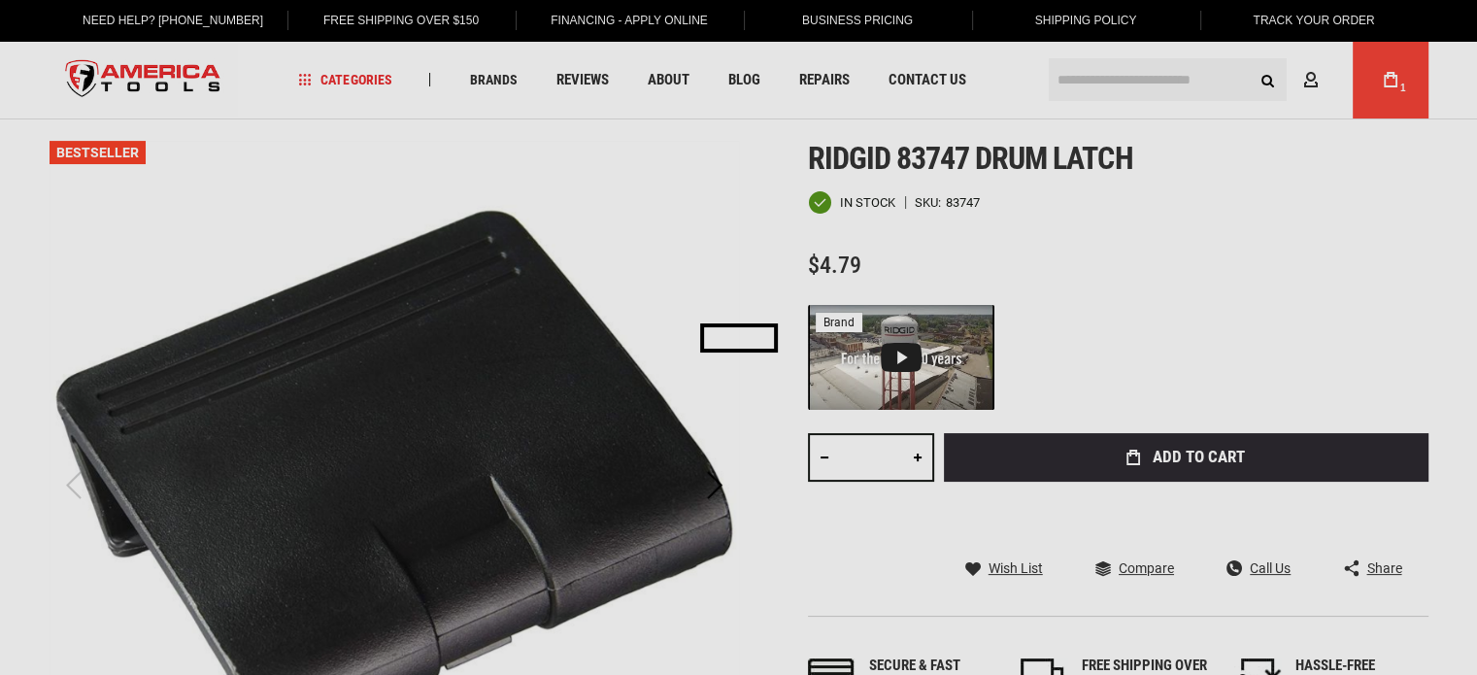
scroll to position [194, 0]
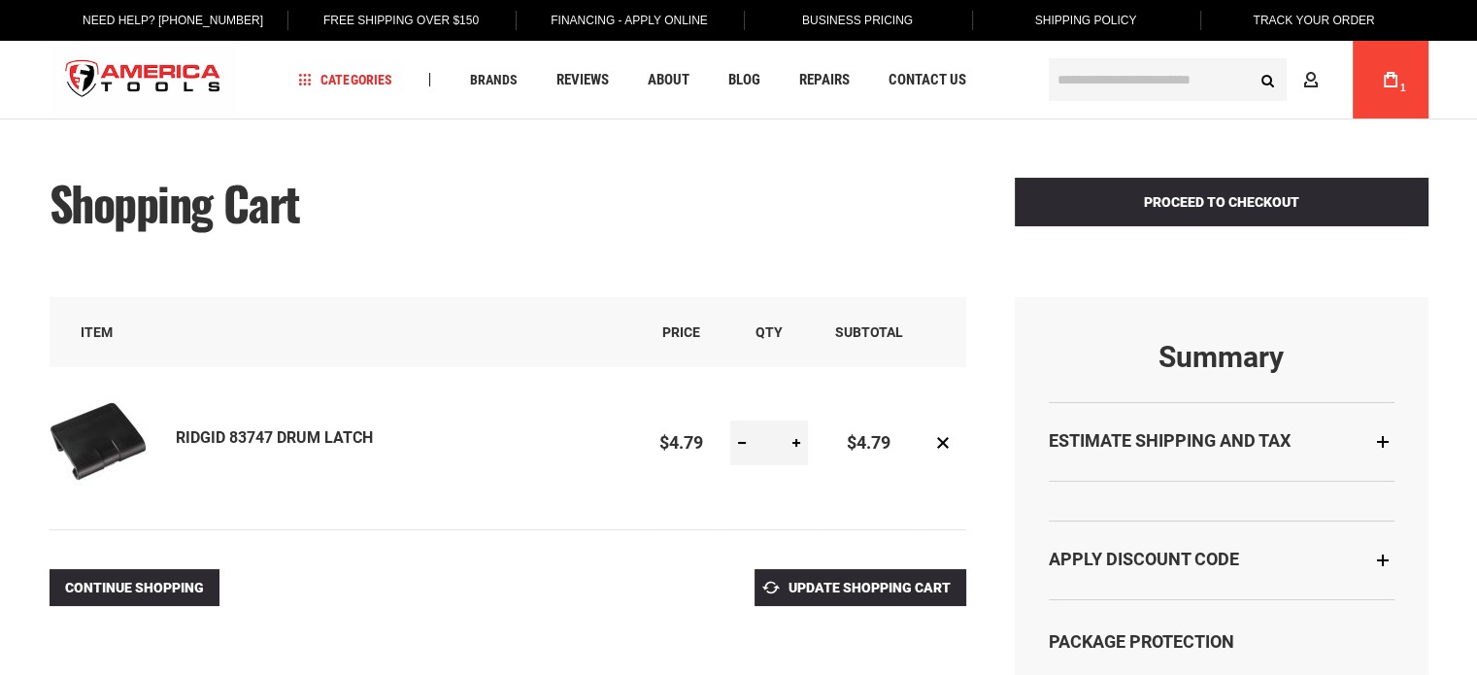
drag, startPoint x: 779, startPoint y: 442, endPoint x: 761, endPoint y: 440, distance: 17.6
click at [761, 440] on input "*" at bounding box center [769, 442] width 78 height 45
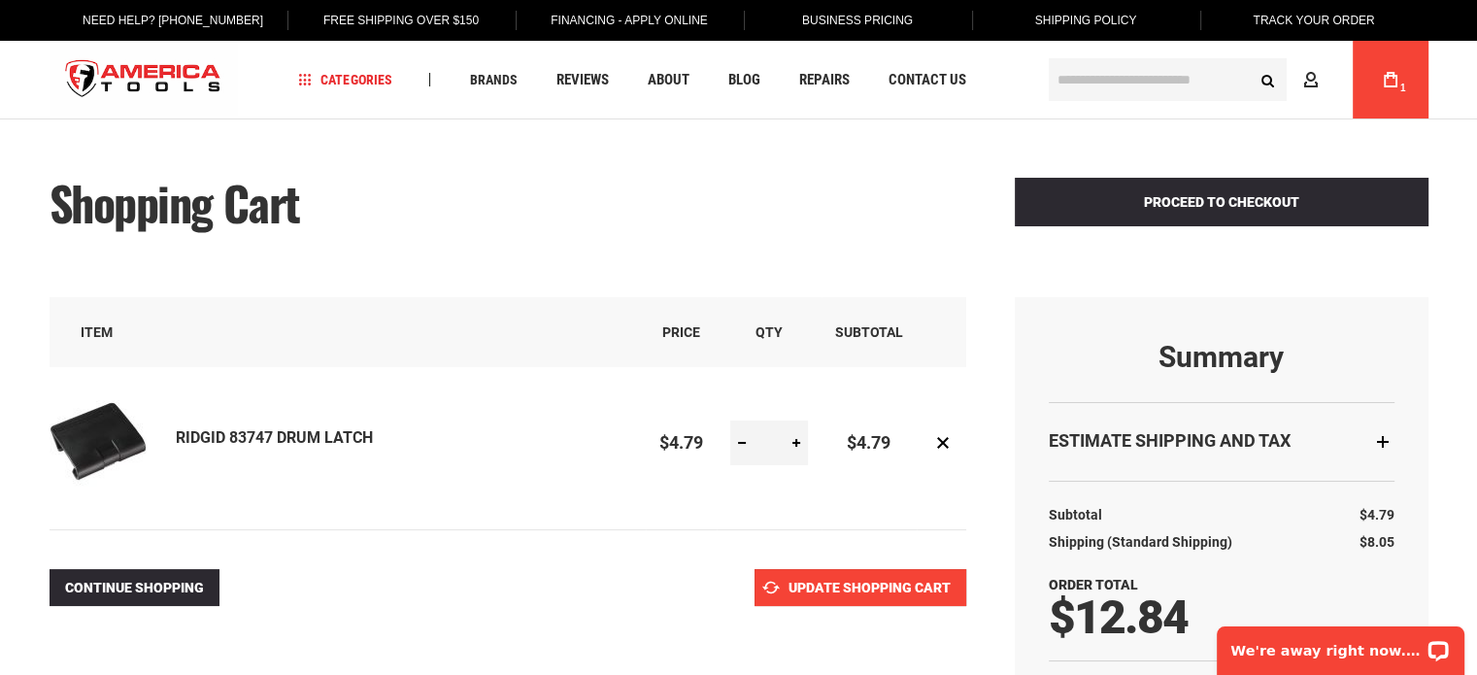
type input "**"
click at [789, 582] on span "Update Shopping Cart" at bounding box center [869, 588] width 162 height 16
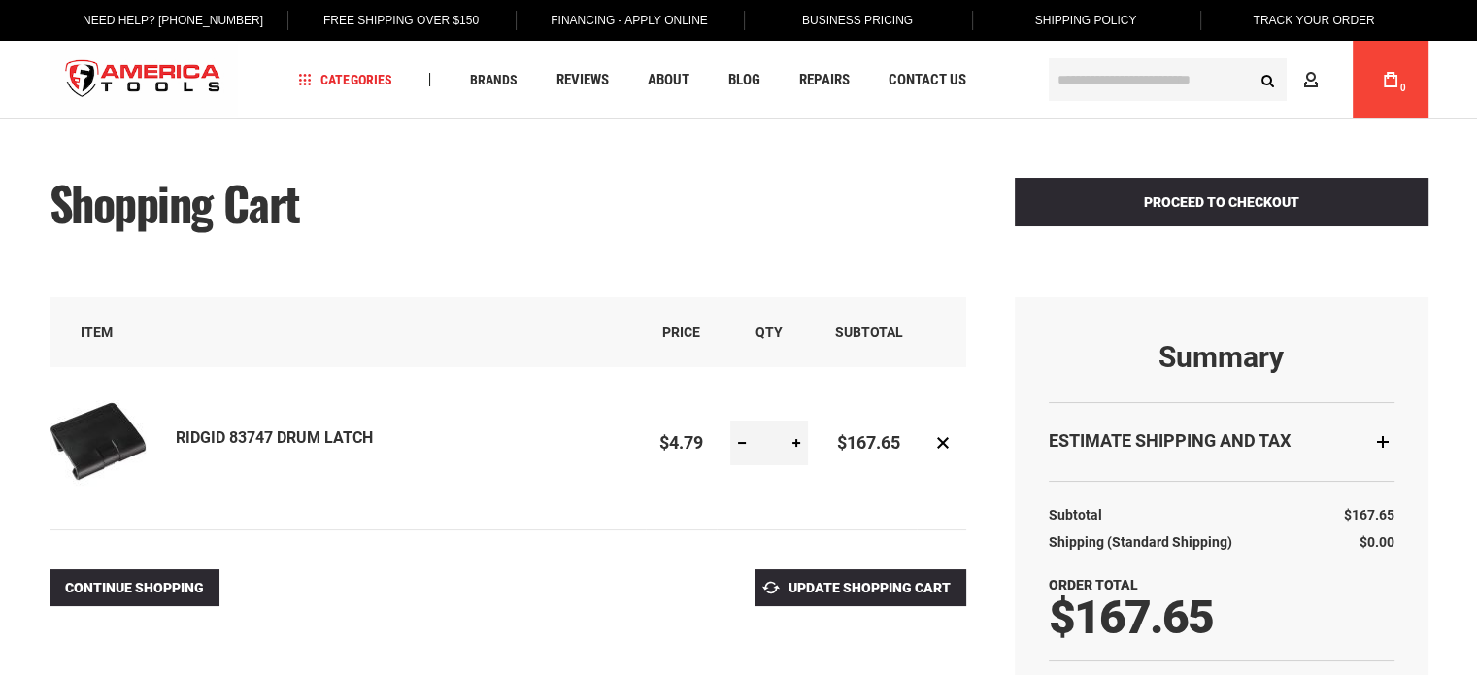
click at [1285, 674] on div at bounding box center [738, 675] width 1477 height 0
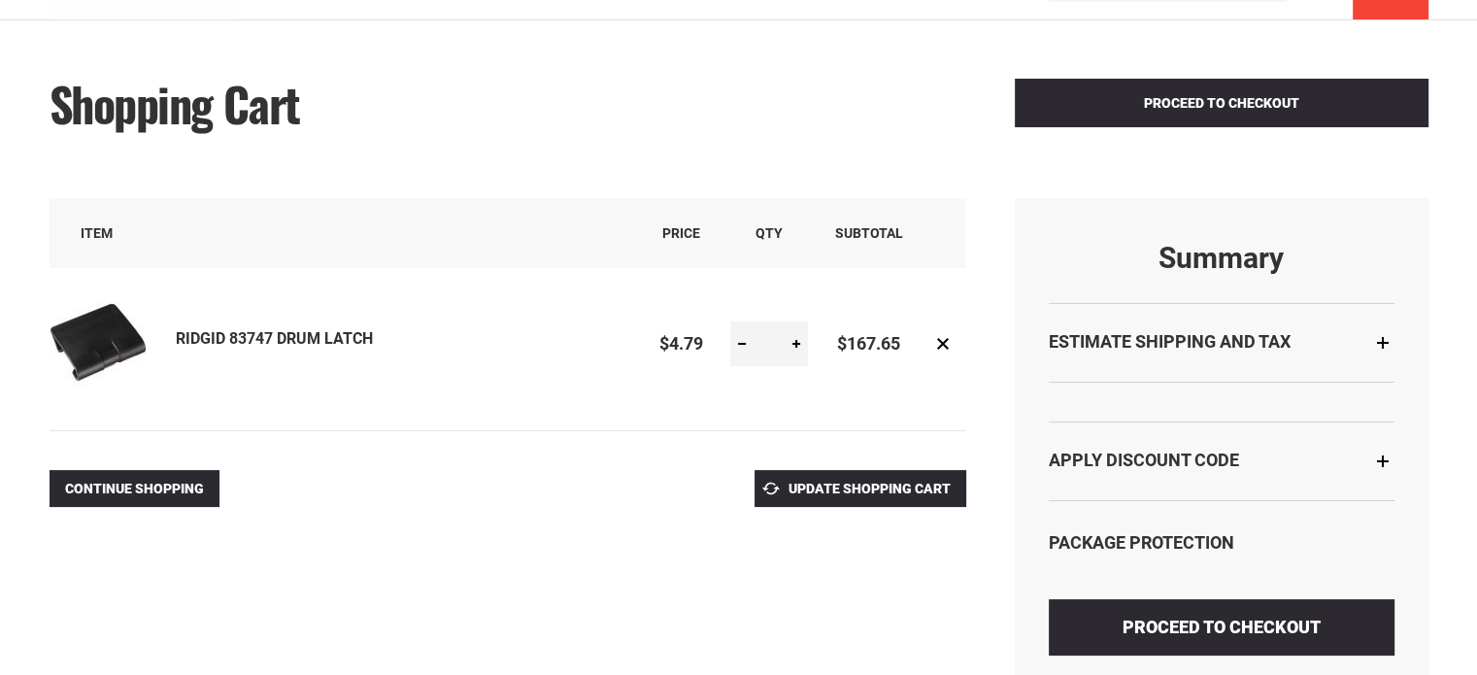
click at [1379, 465] on div "Apply Discount Code" at bounding box center [1222, 460] width 346 height 79
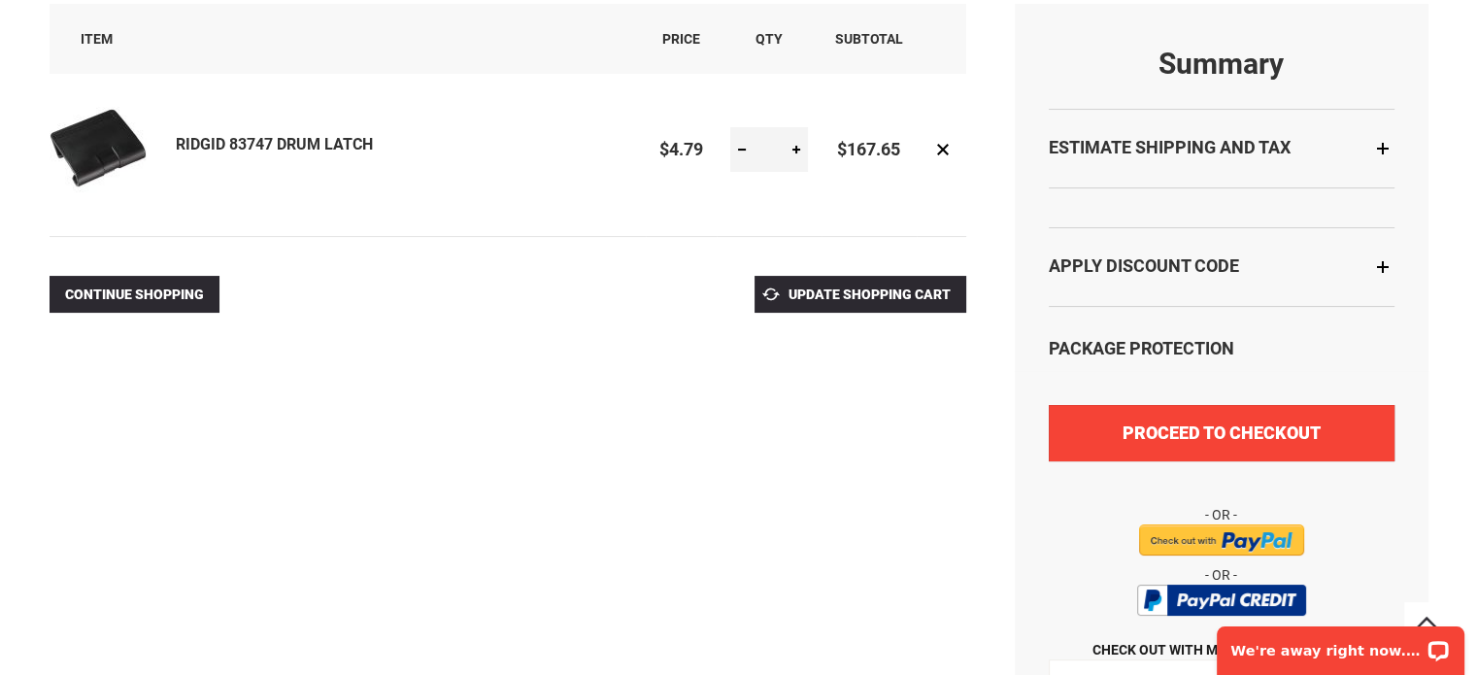
click at [1253, 439] on span "Proceed to Checkout" at bounding box center [1221, 432] width 198 height 20
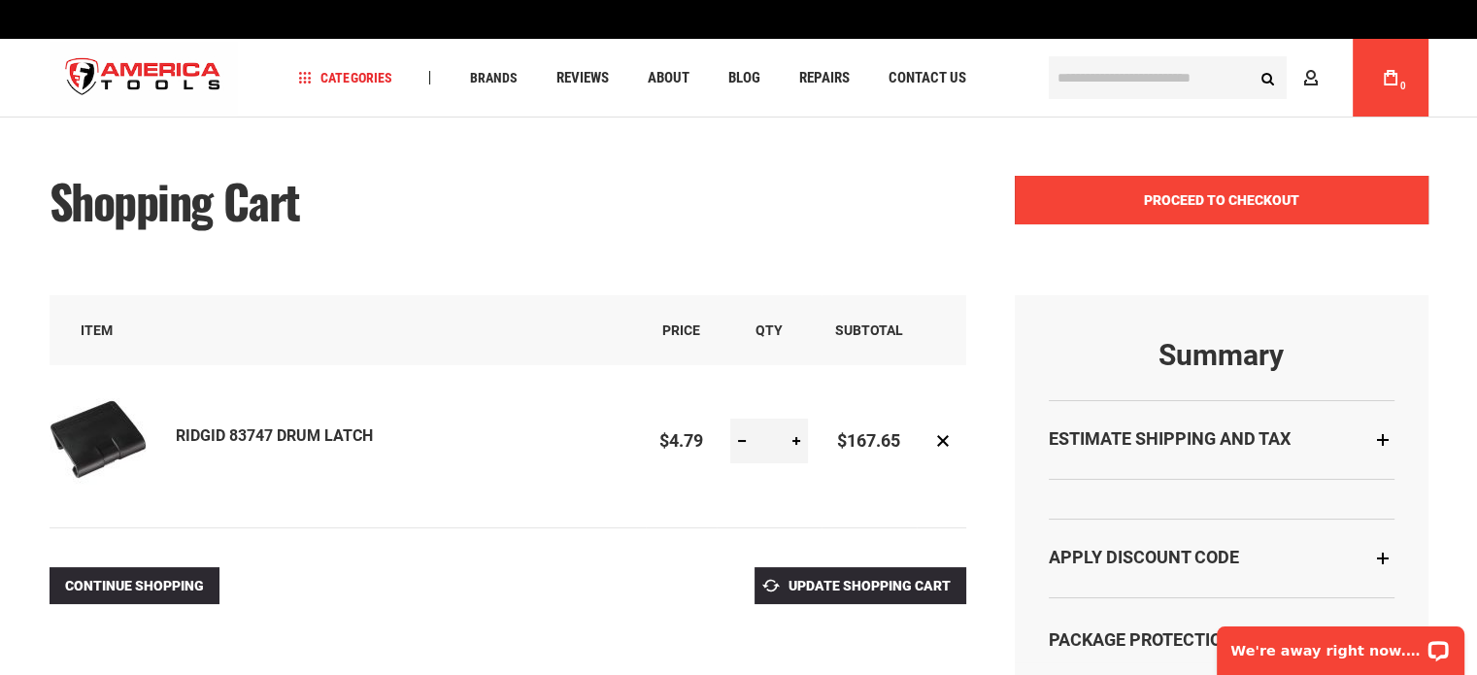
click at [1182, 178] on button "Proceed to Checkout" at bounding box center [1222, 200] width 414 height 49
click at [1182, 192] on span "Proceed to Checkout" at bounding box center [1221, 200] width 155 height 16
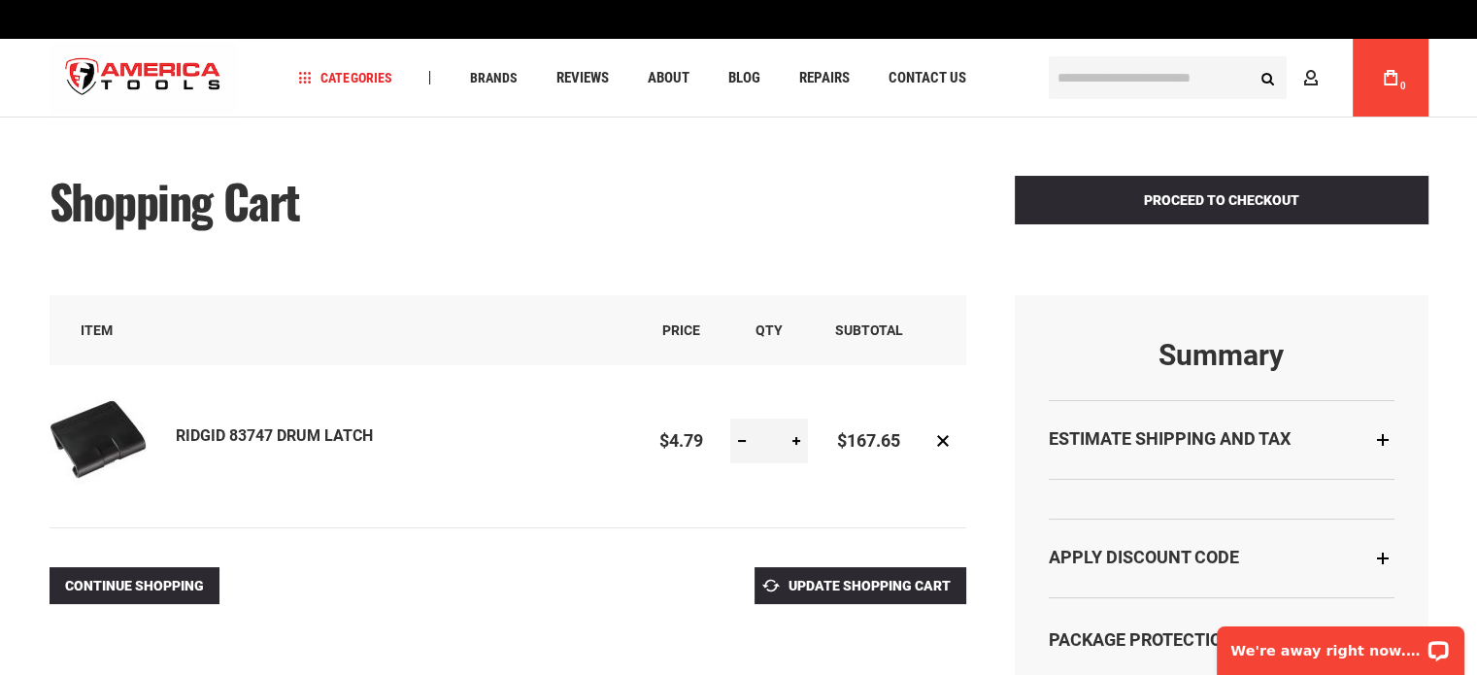
click at [1392, 435] on div "Estimate Shipping and Tax" at bounding box center [1222, 439] width 346 height 79
click at [1358, 426] on div "Estimate Shipping and Tax" at bounding box center [1222, 439] width 346 height 79
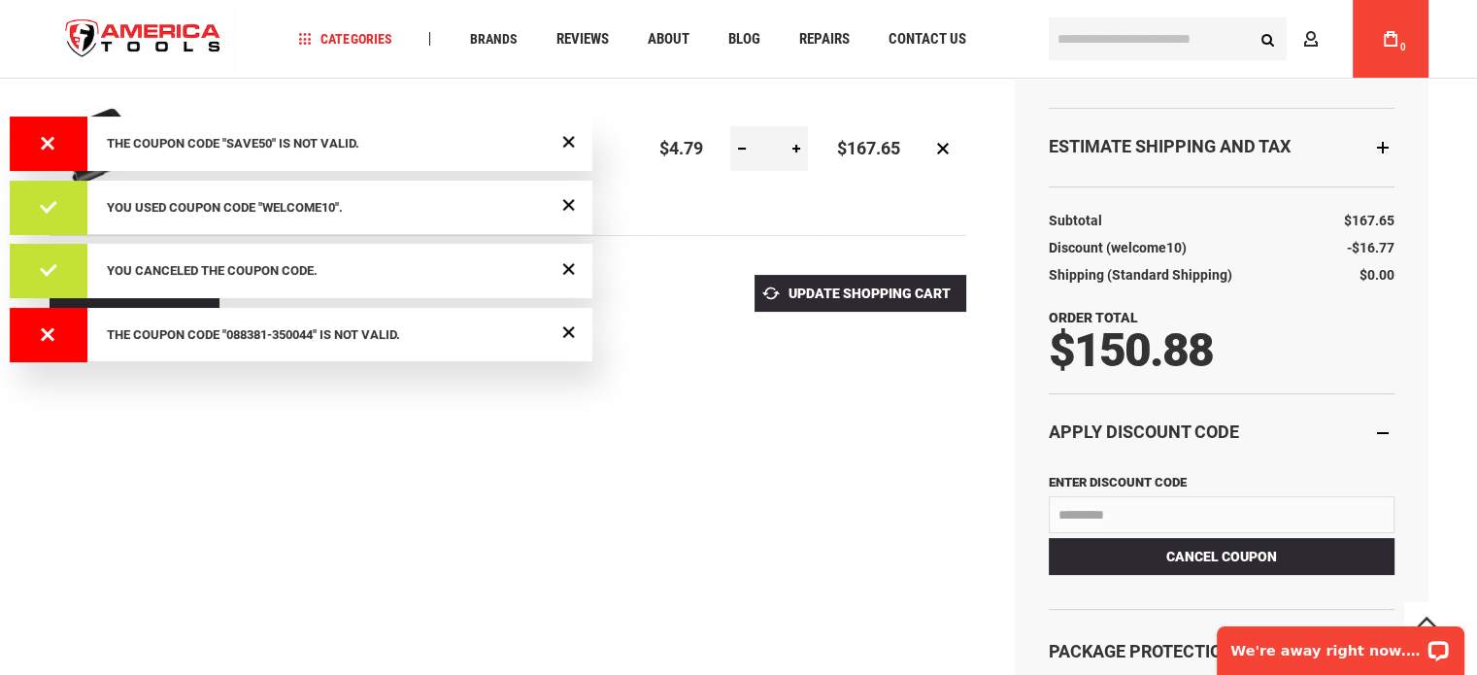
click at [987, 383] on div at bounding box center [738, 383] width 1477 height 0
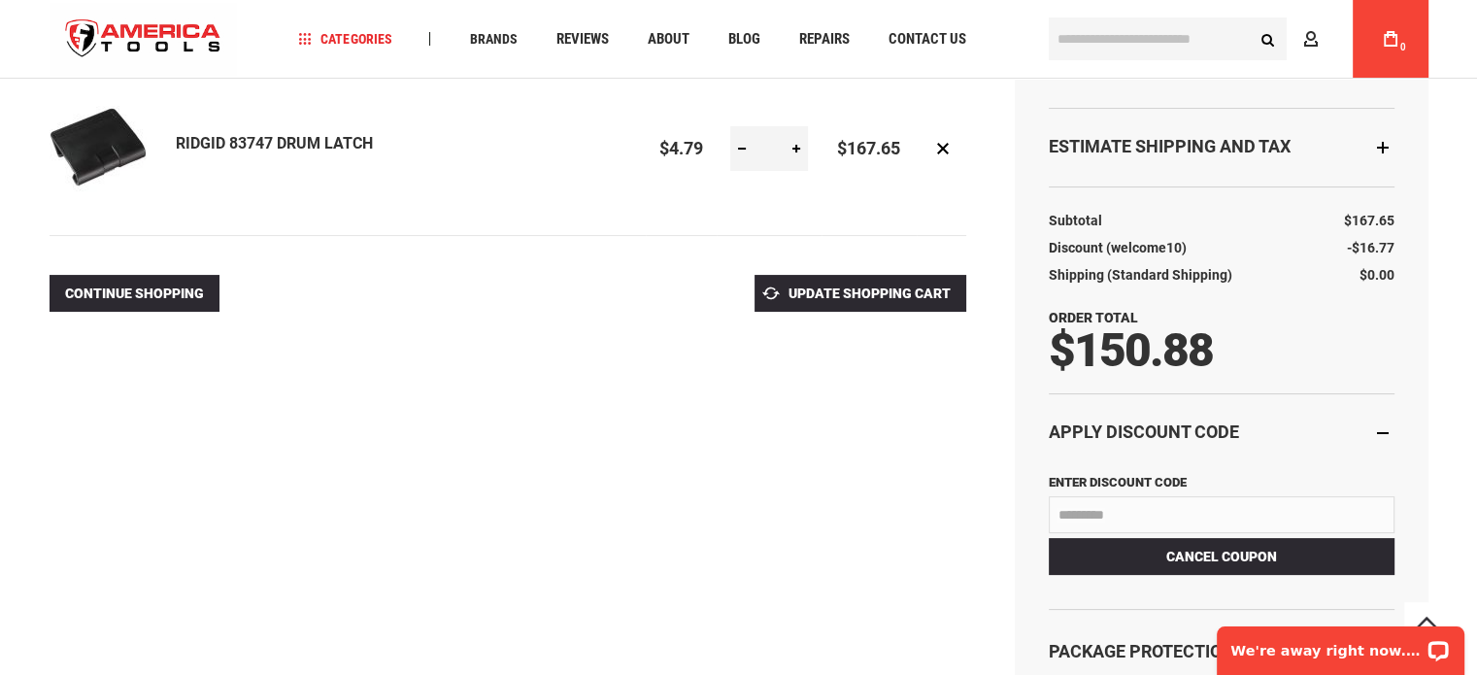
click at [1374, 147] on div "Estimate Shipping and Tax" at bounding box center [1222, 147] width 346 height 79
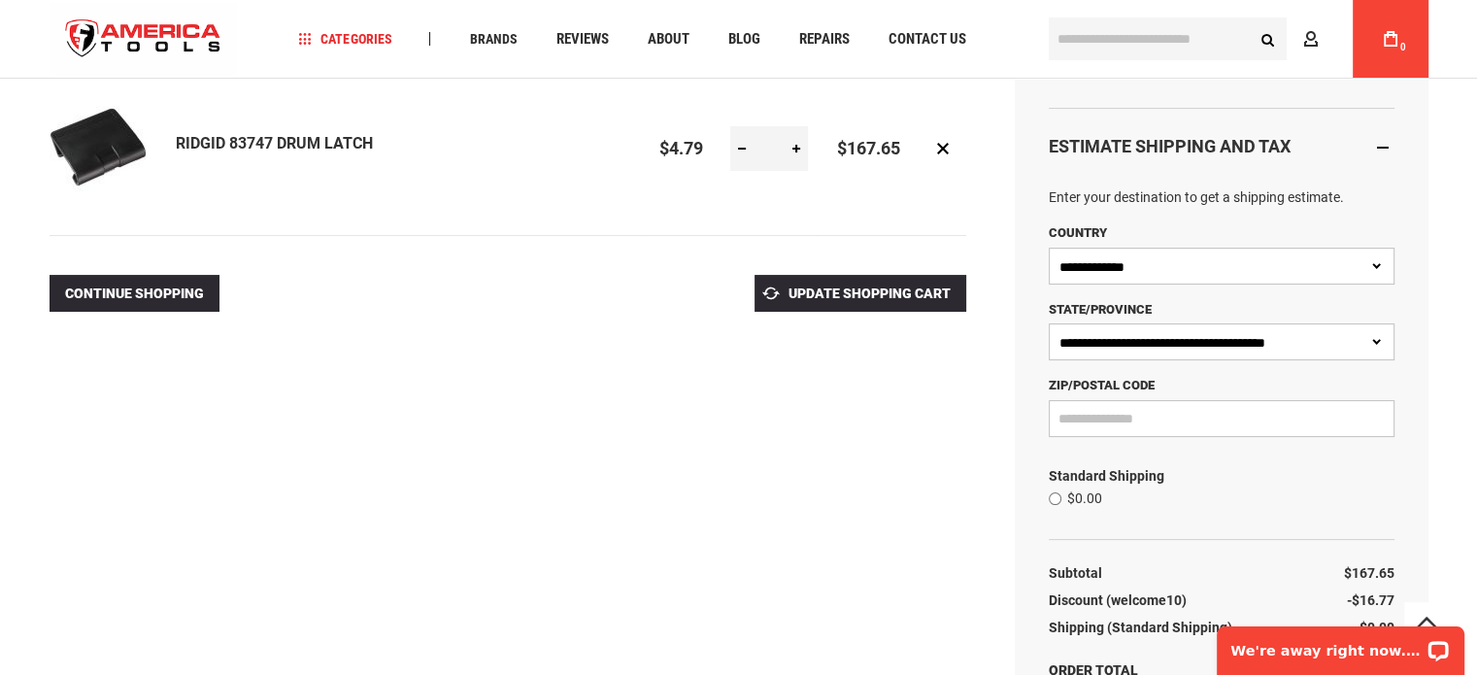
click at [1175, 414] on input "Zip/Postal Code" at bounding box center [1222, 418] width 346 height 37
type input "*****"
select select "**"
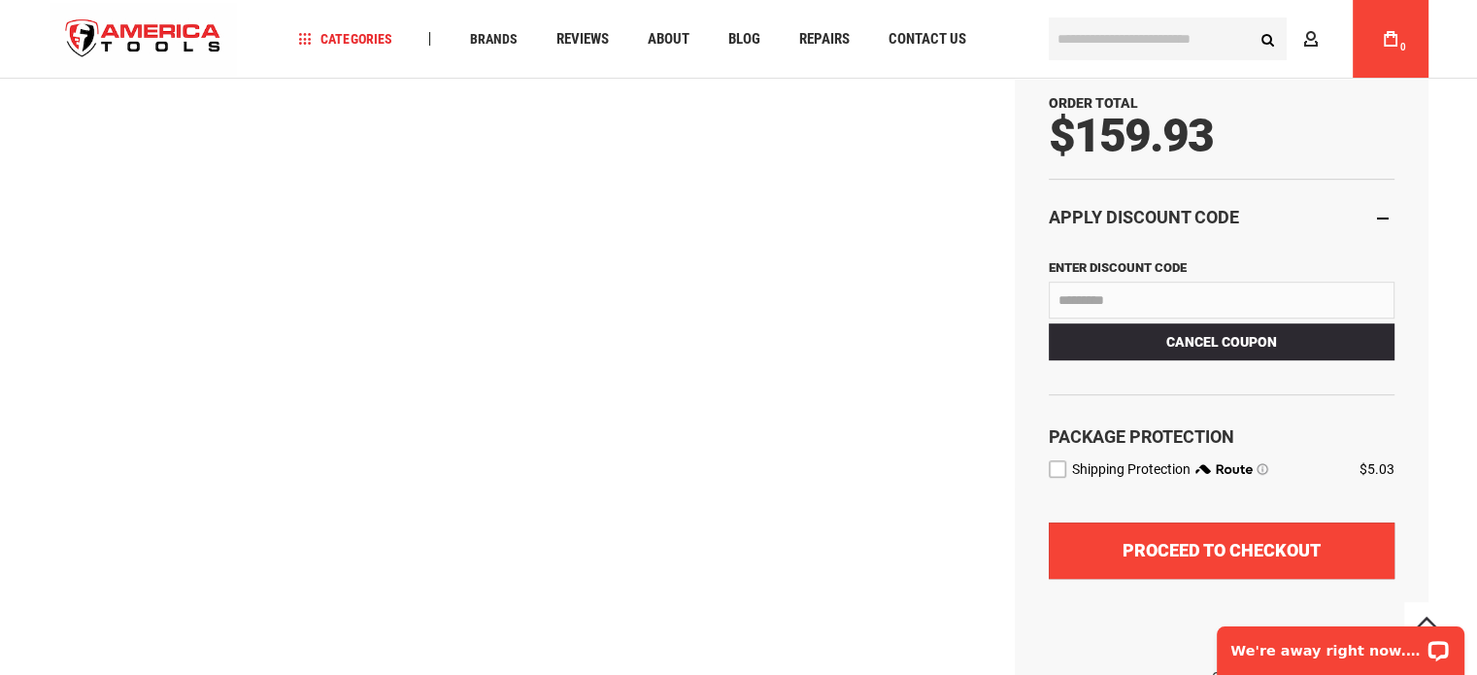
scroll to position [971, 0]
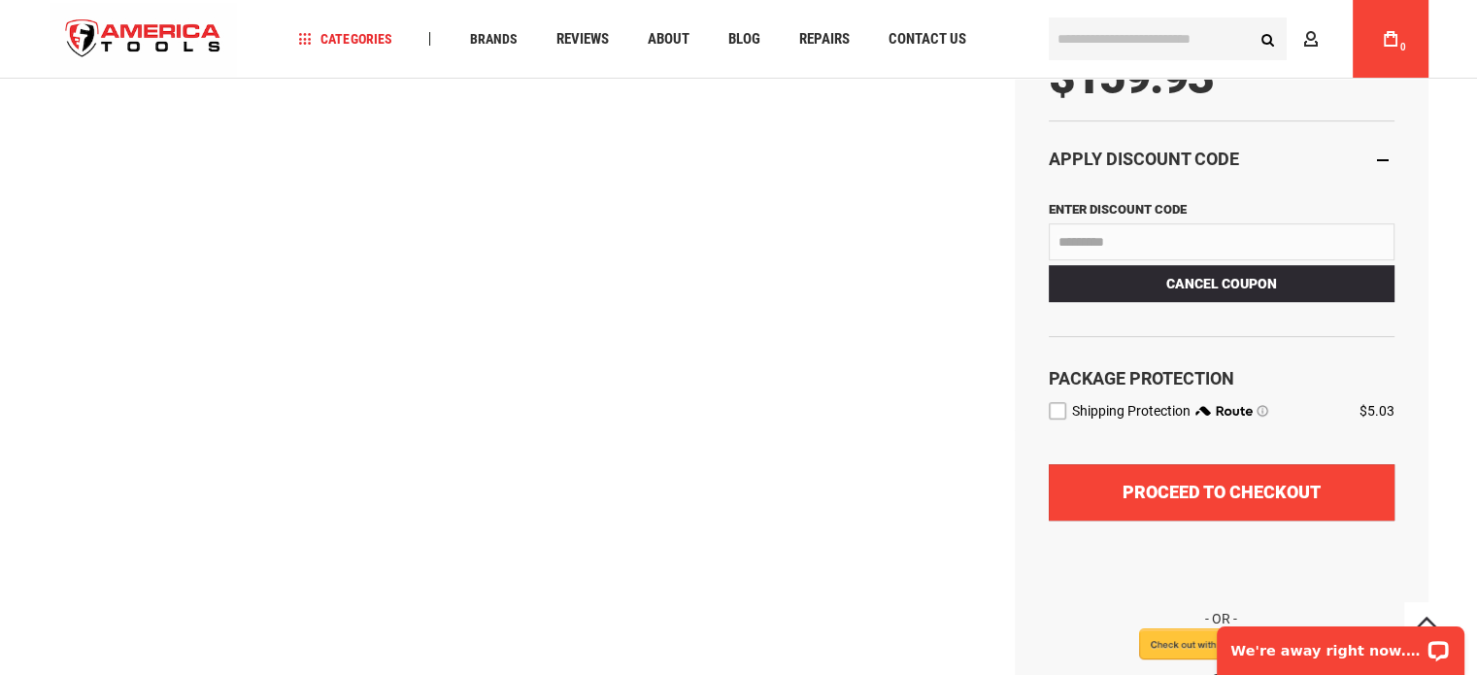
click at [1247, 485] on span "Proceed to Checkout" at bounding box center [1221, 492] width 198 height 20
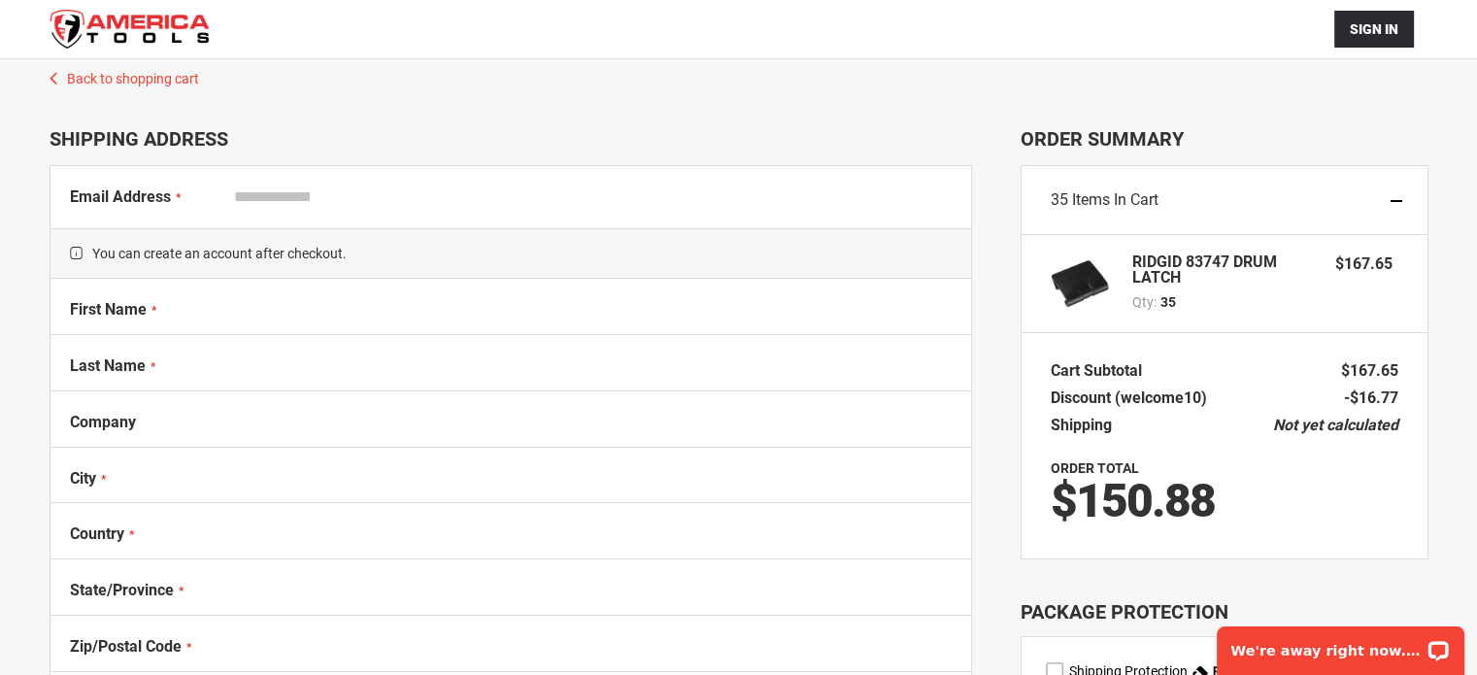
select select "**"
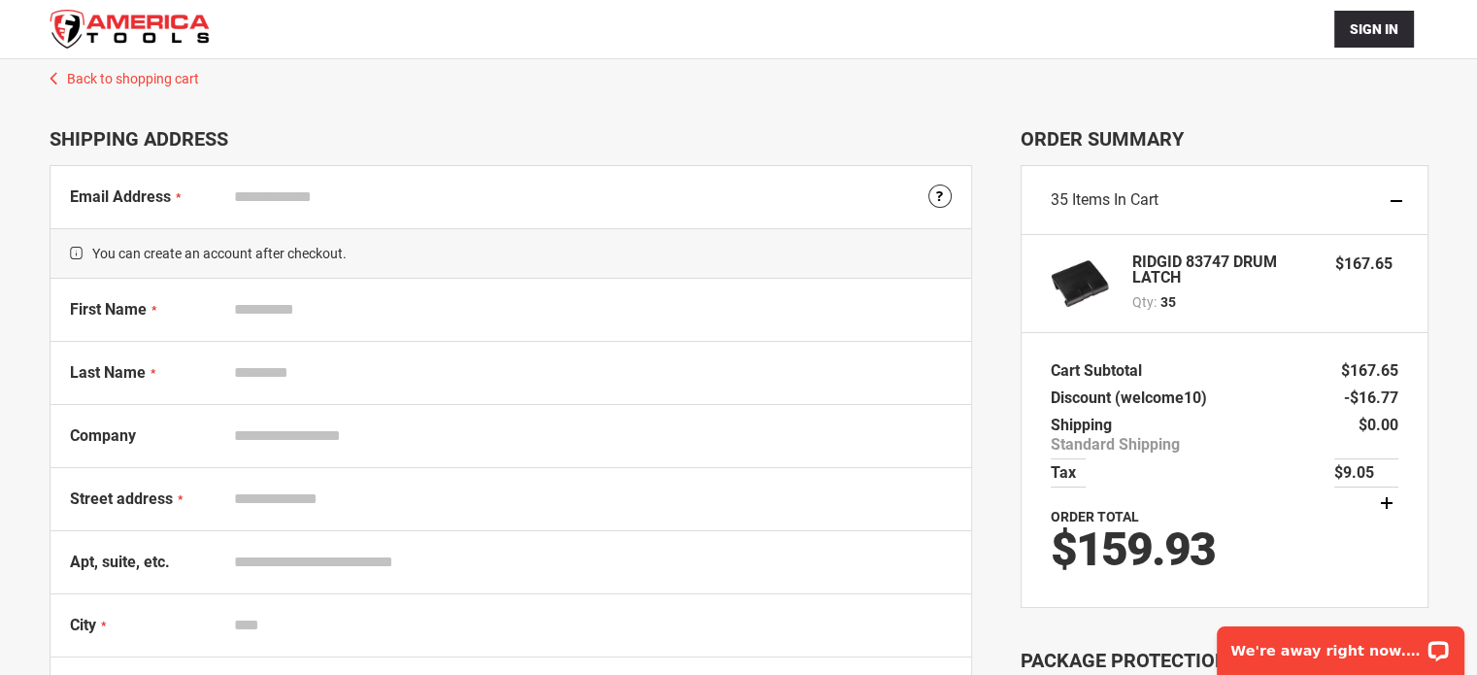
click at [312, 198] on input "Email Address" at bounding box center [588, 197] width 726 height 37
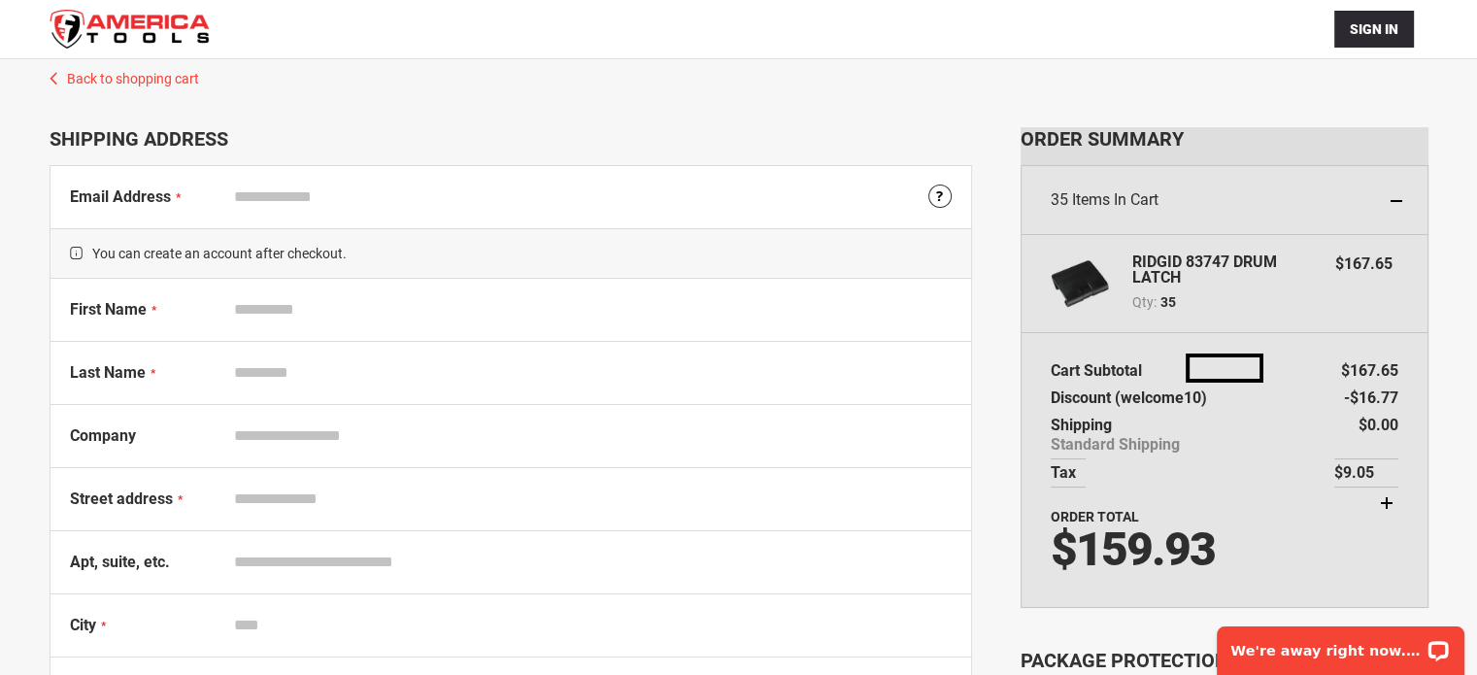
type input "**********"
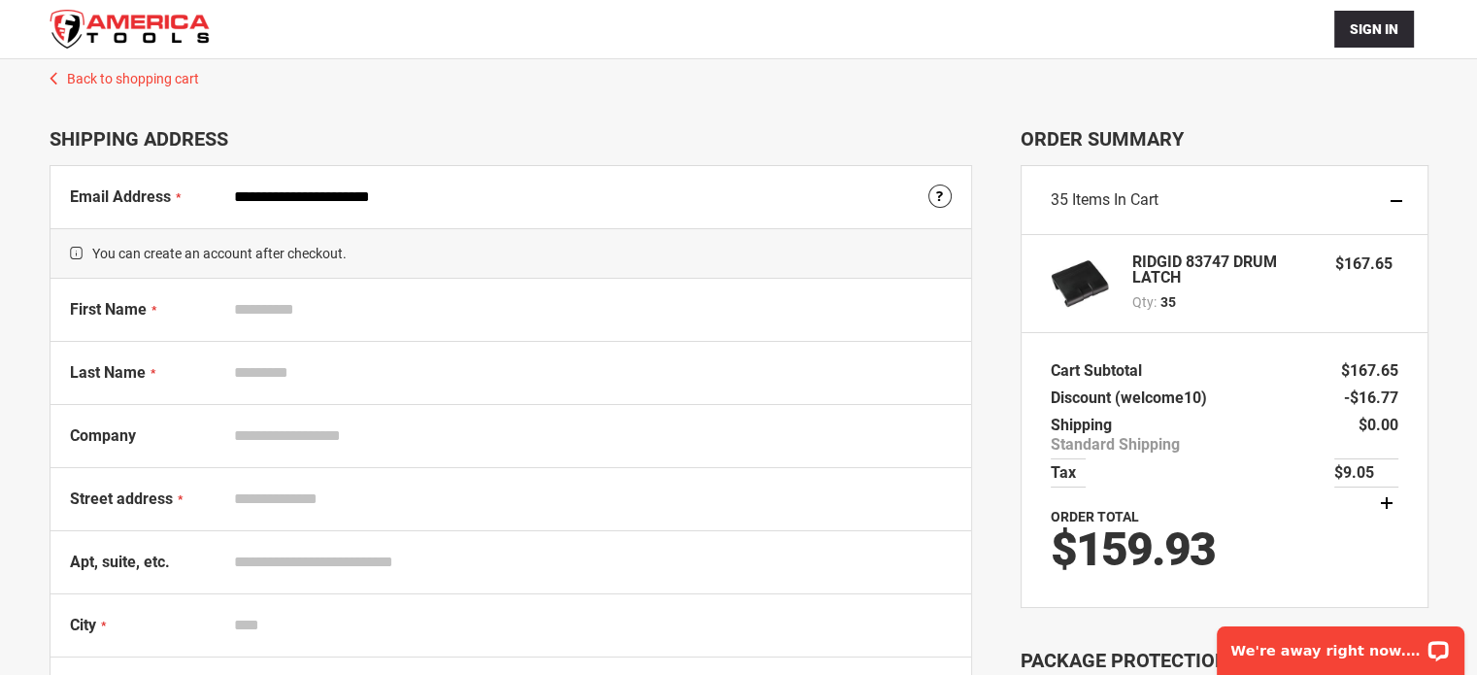
click at [384, 311] on input "First Name" at bounding box center [588, 309] width 726 height 37
type input "******"
type input "**********"
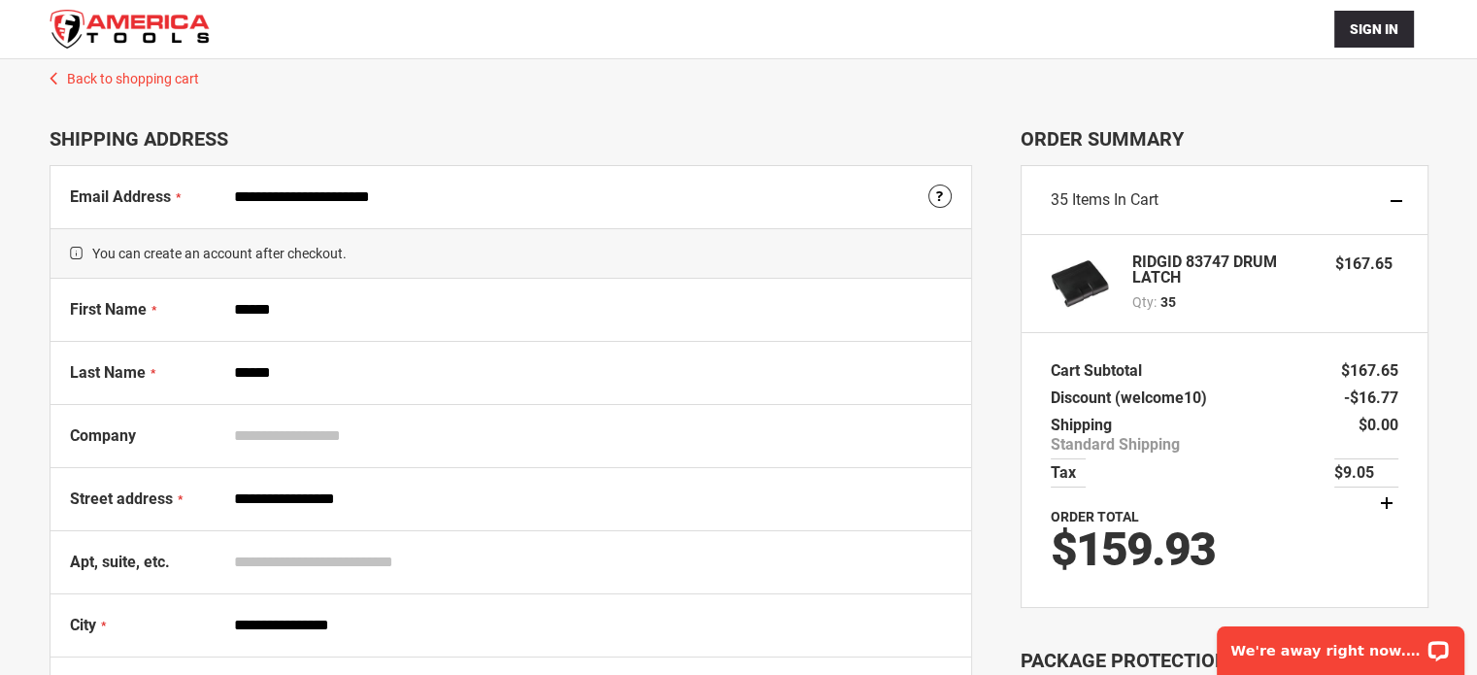
type input "**********"
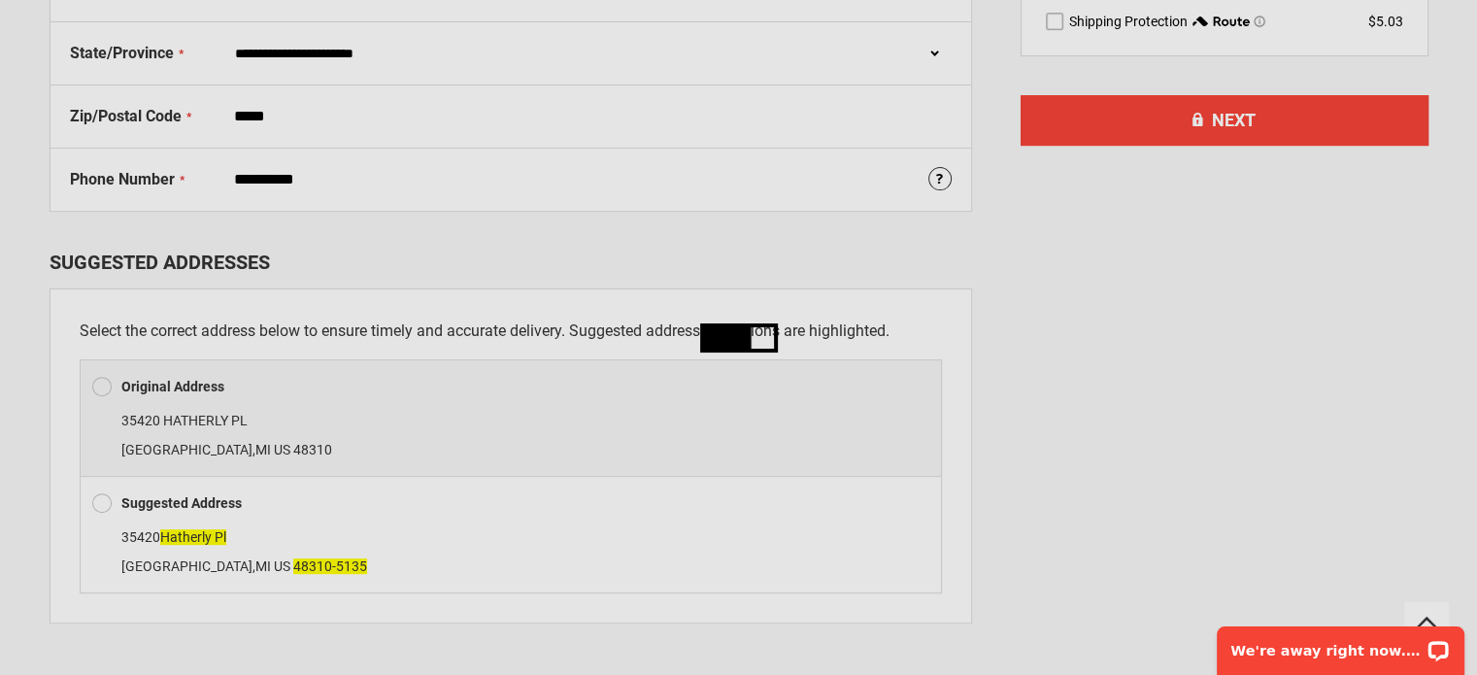
scroll to position [710, 0]
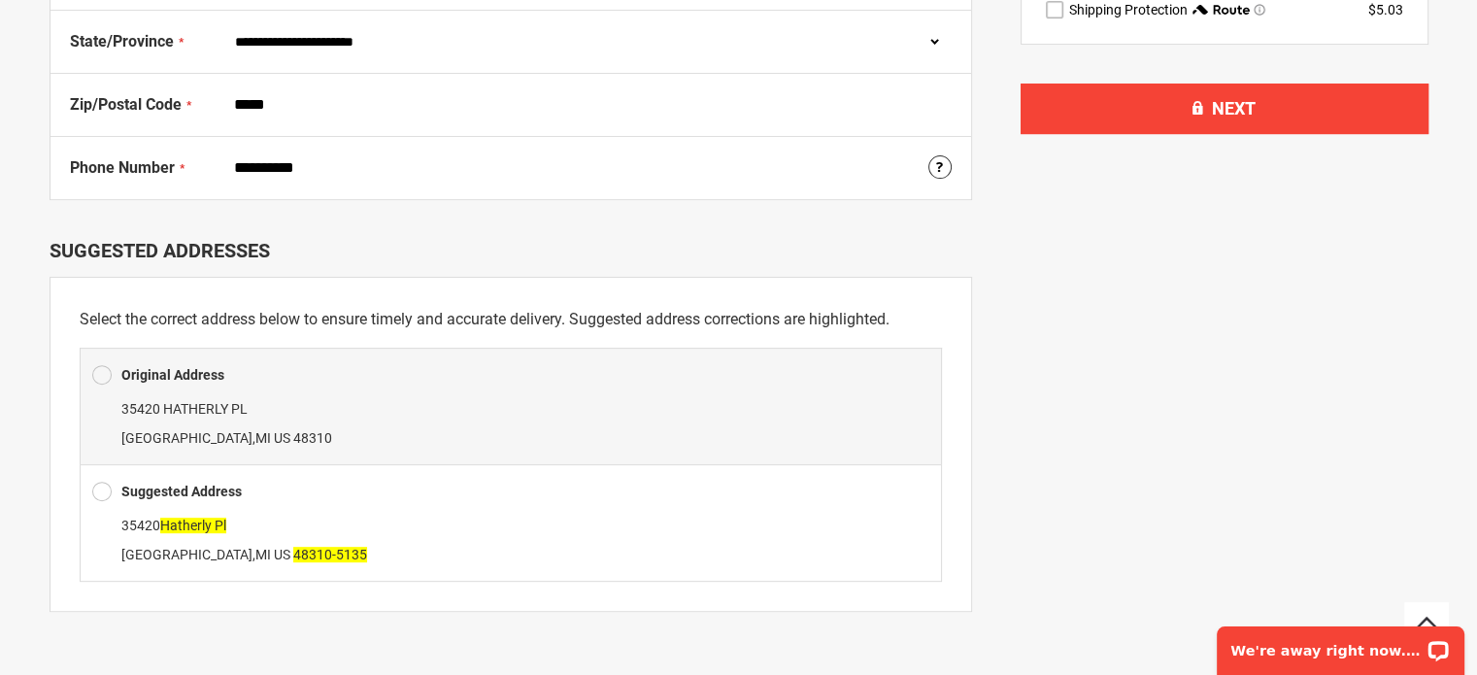
click at [97, 490] on span at bounding box center [101, 491] width 19 height 29
click at [370, 497] on div "Suggested Address" at bounding box center [510, 491] width 837 height 29
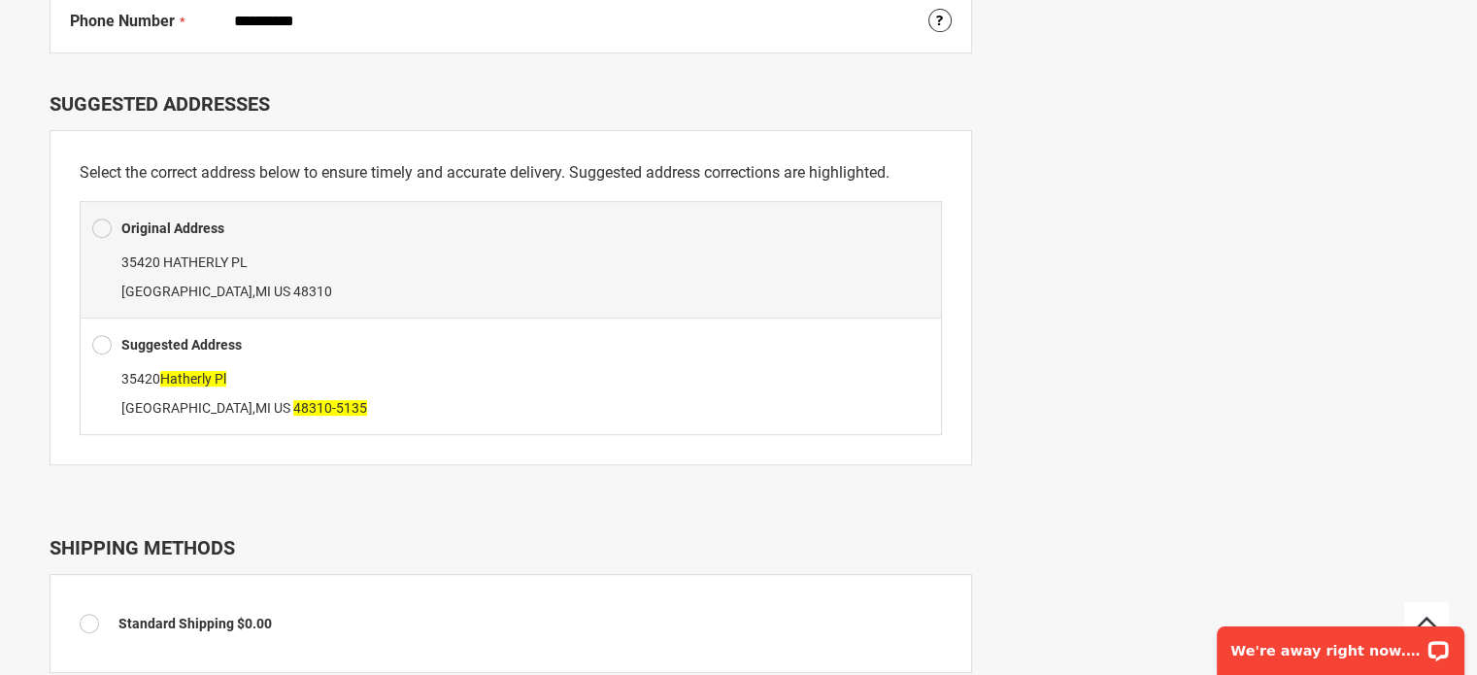
scroll to position [1098, 0]
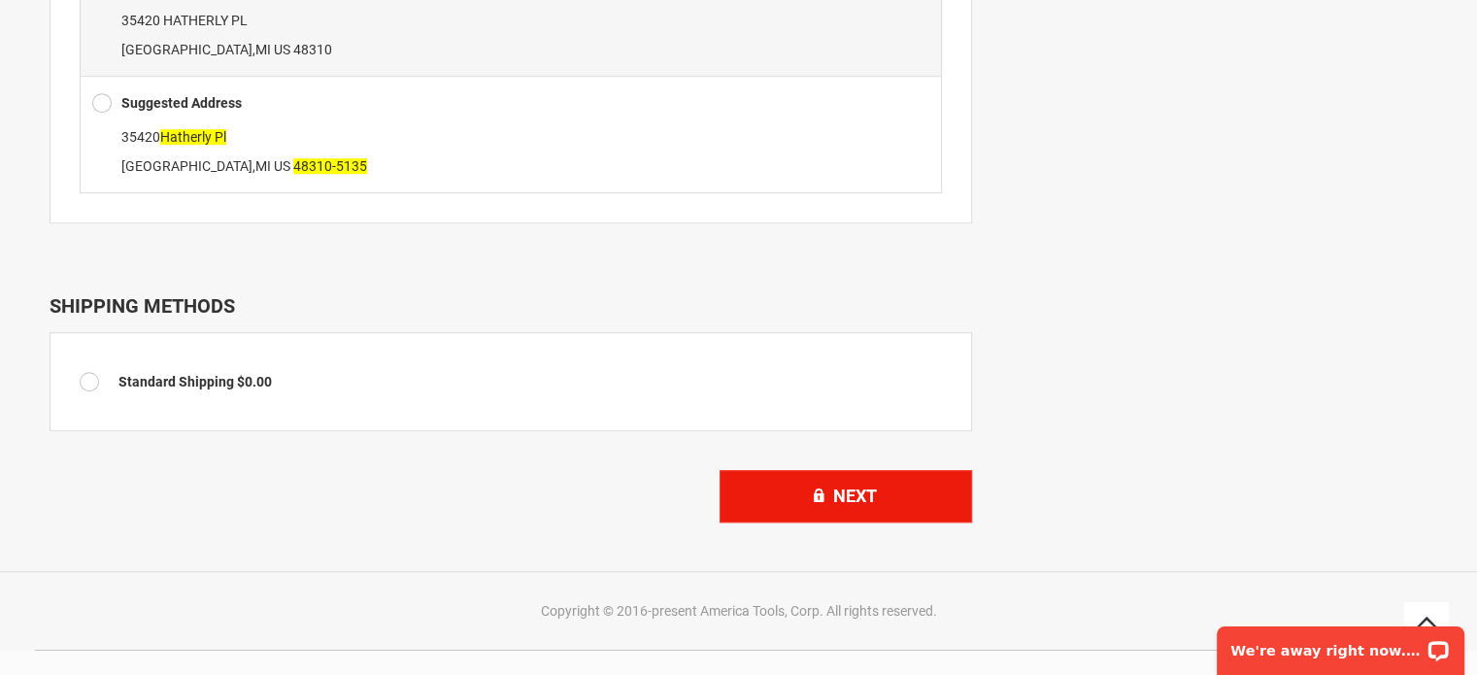
click at [921, 474] on button "Next" at bounding box center [845, 496] width 252 height 52
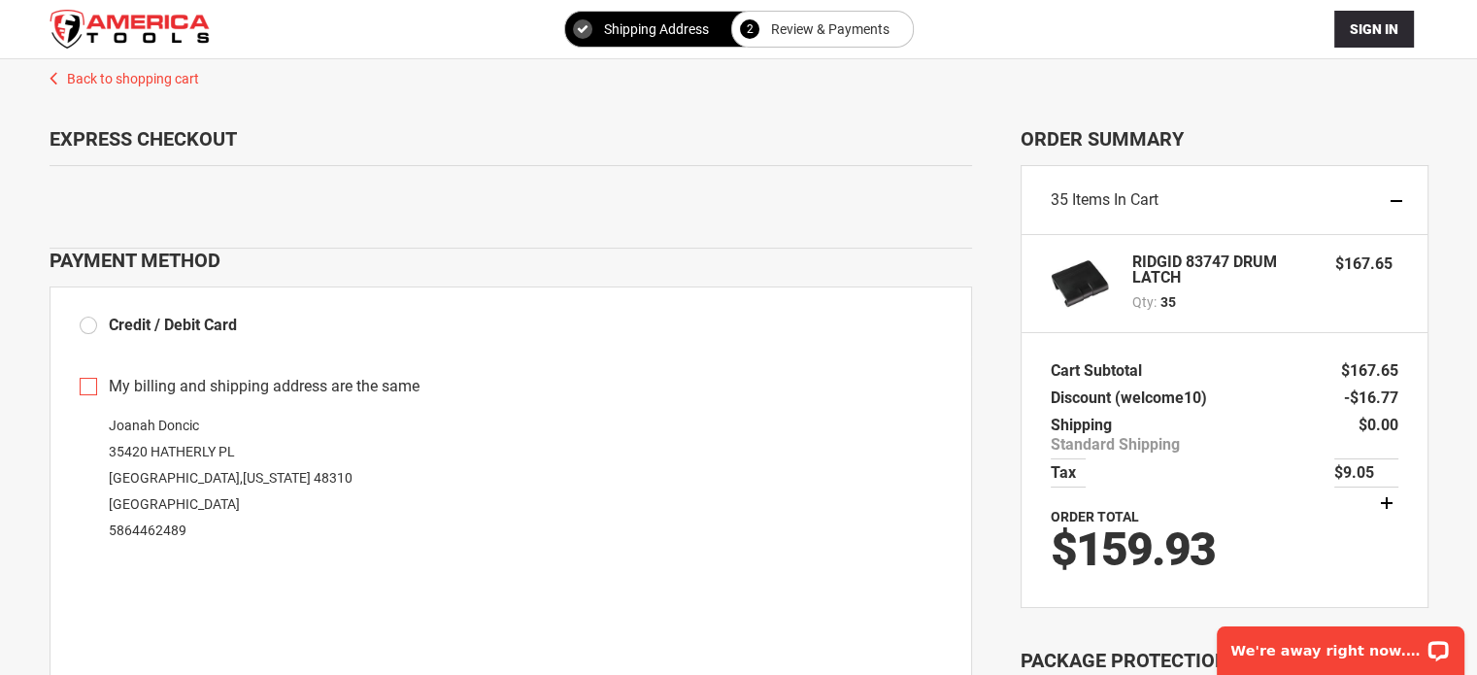
click at [1433, 674] on div at bounding box center [738, 675] width 1477 height 0
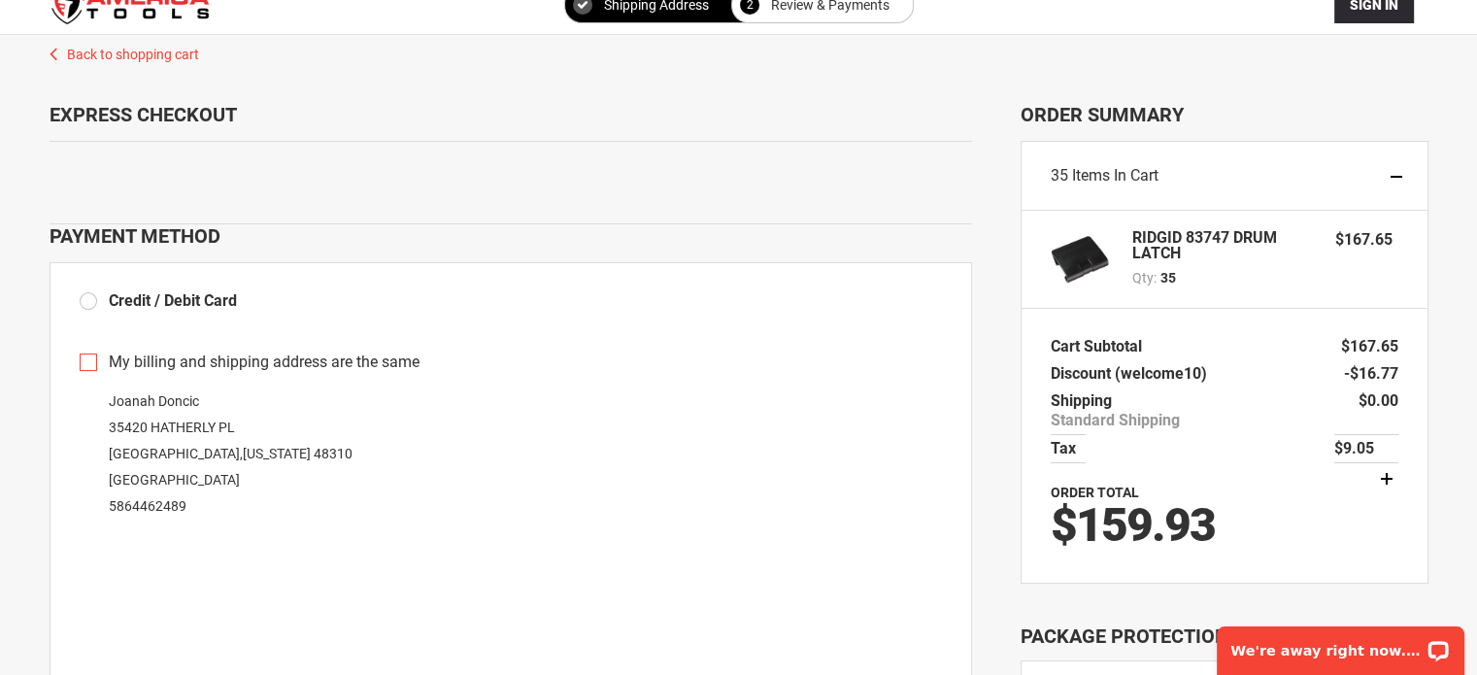
scroll to position [97, 0]
